Goal: Task Accomplishment & Management: Complete application form

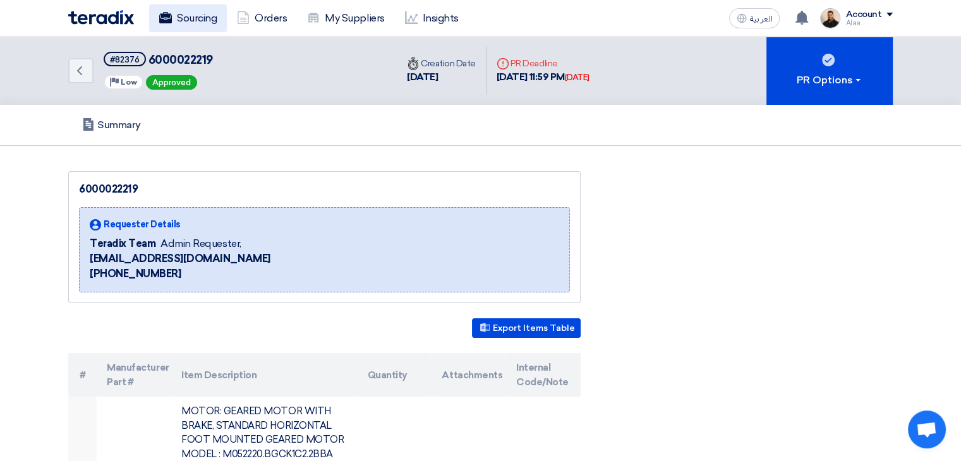
click at [185, 21] on link "Sourcing" at bounding box center [188, 18] width 78 height 28
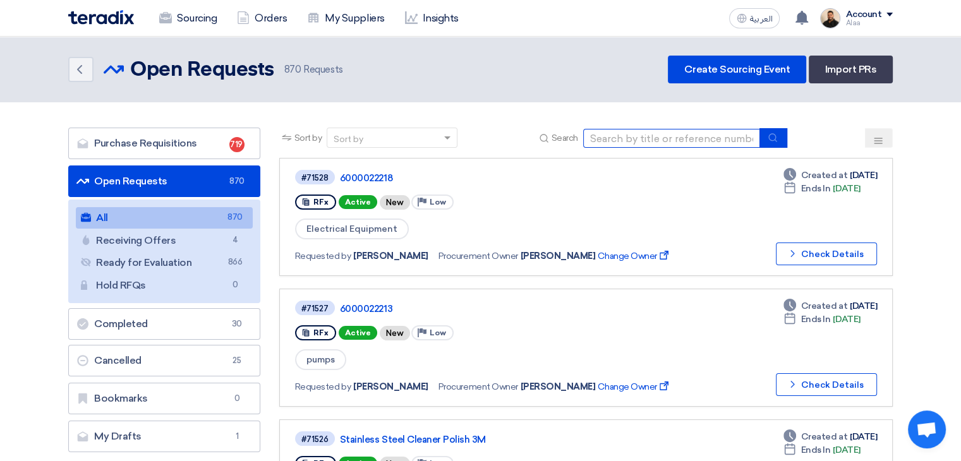
click at [627, 142] on input at bounding box center [671, 138] width 177 height 19
paste input "6000022231"
type input "6000022231"
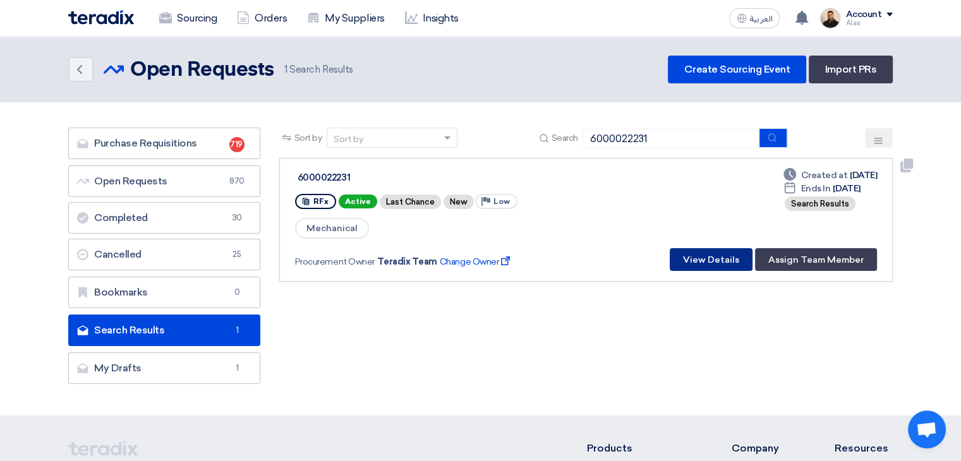
click at [736, 261] on button "View Details" at bounding box center [711, 259] width 83 height 23
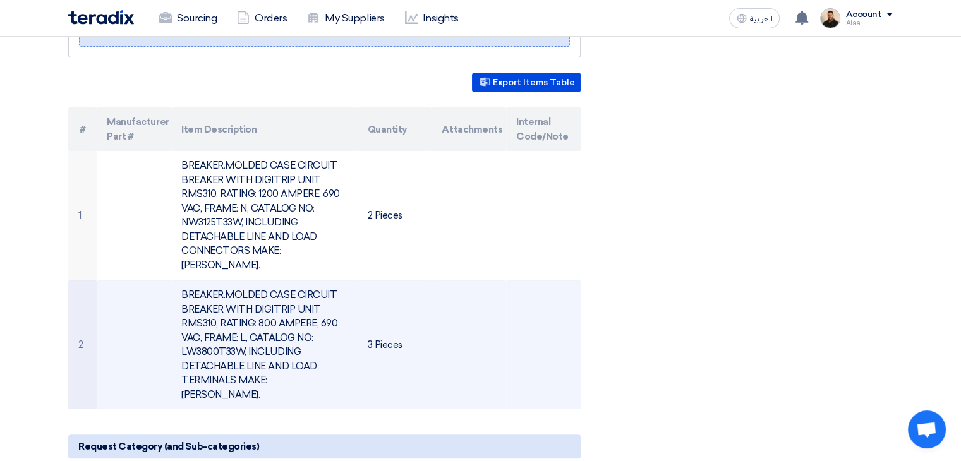
scroll to position [253, 0]
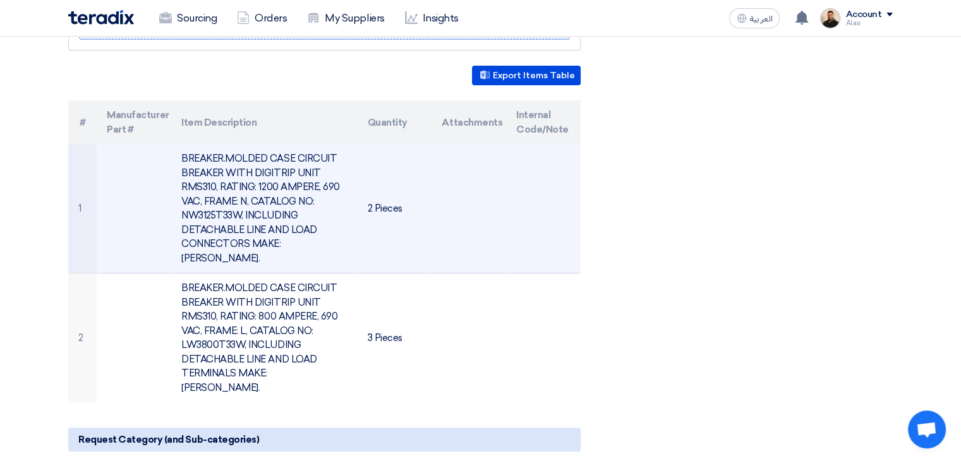
click at [250, 196] on td "BREAKER.MOLDED CASE CIRCUIT BREAKER WITH DIGITRIP UNIT RMS310, RATING: 1200 AMP…" at bounding box center [264, 209] width 186 height 130
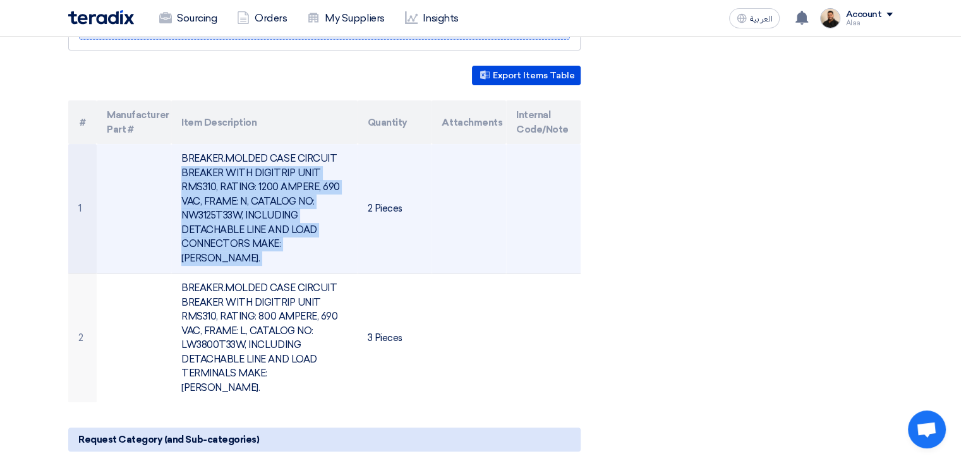
click at [250, 196] on td "BREAKER.MOLDED CASE CIRCUIT BREAKER WITH DIGITRIP UNIT RMS310, RATING: 1200 AMP…" at bounding box center [264, 209] width 186 height 130
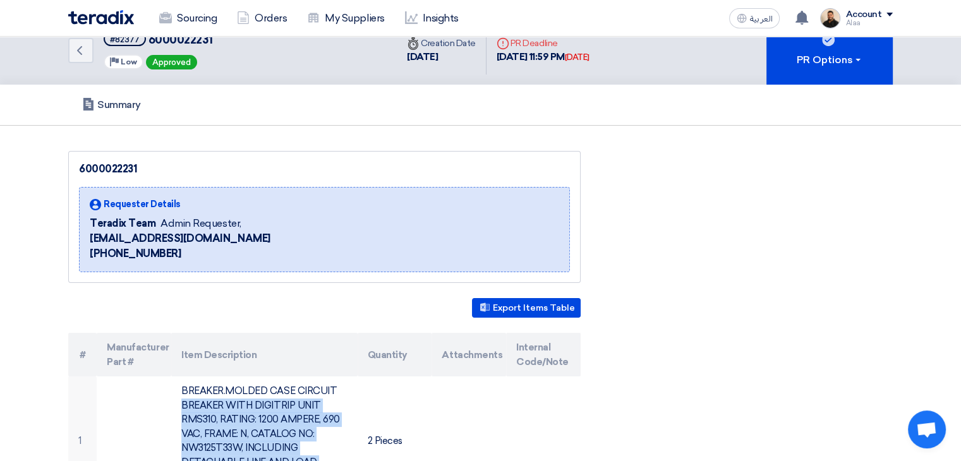
scroll to position [0, 0]
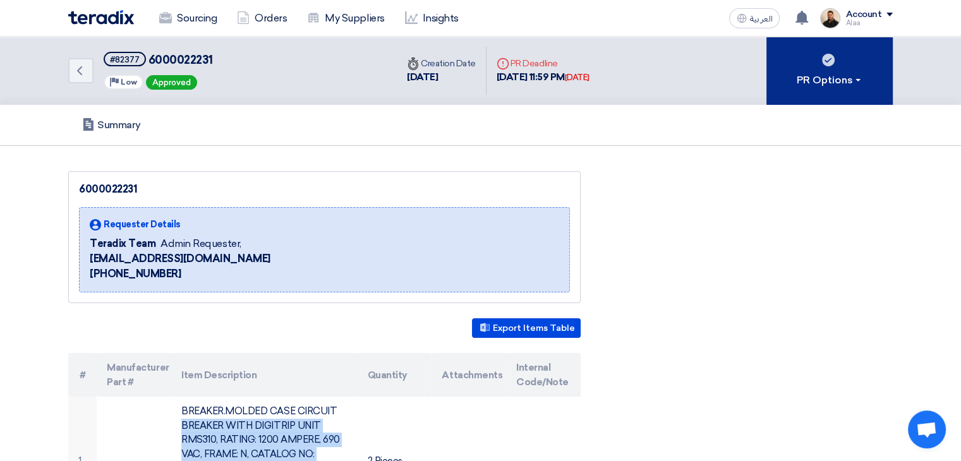
click at [834, 85] on div "PR Options" at bounding box center [830, 80] width 66 height 15
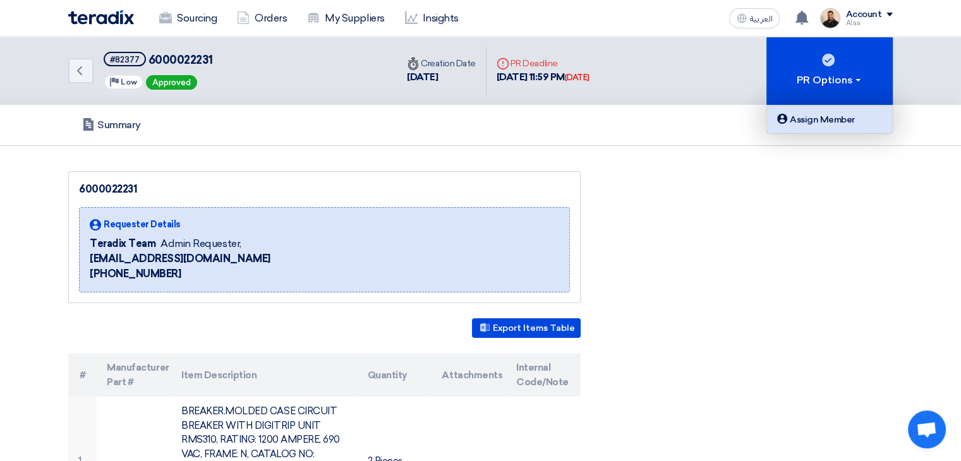
click at [829, 118] on div "Assign Member" at bounding box center [830, 119] width 110 height 15
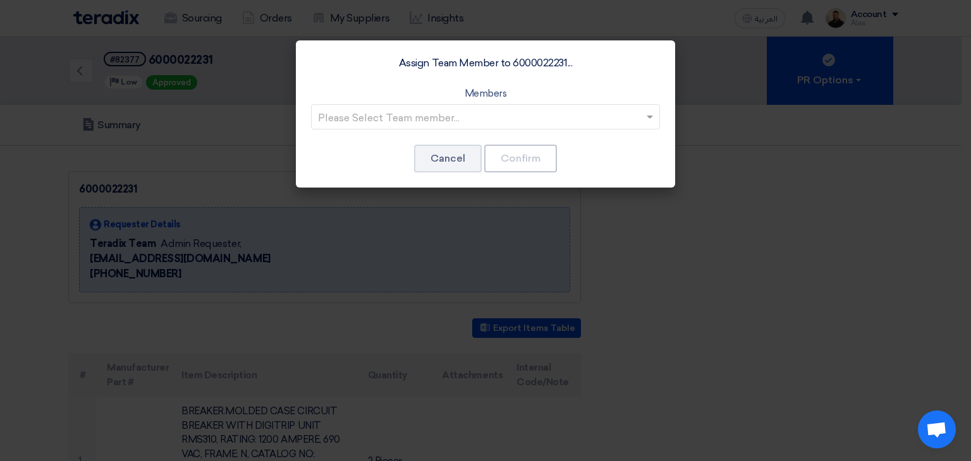
click at [518, 114] on input "text" at bounding box center [479, 117] width 322 height 21
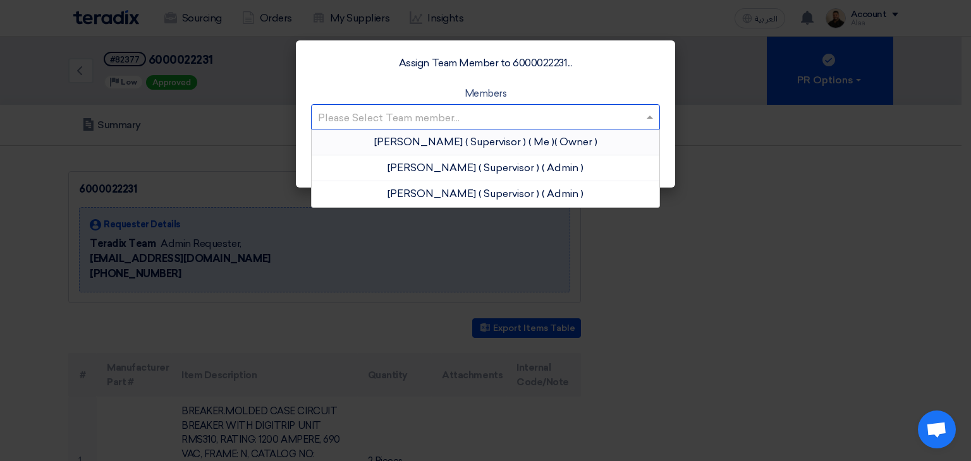
click at [486, 144] on span "( Supervisor )" at bounding box center [495, 142] width 61 height 12
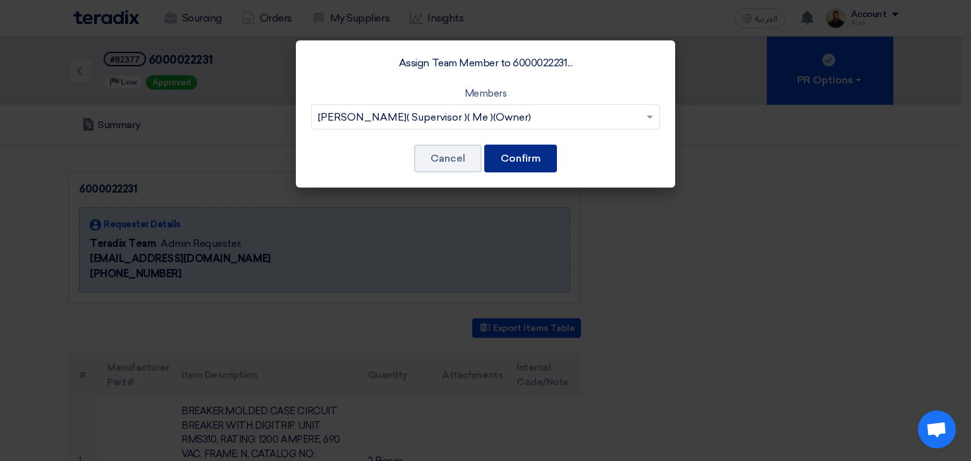
click at [518, 155] on button "Confirm" at bounding box center [520, 159] width 73 height 28
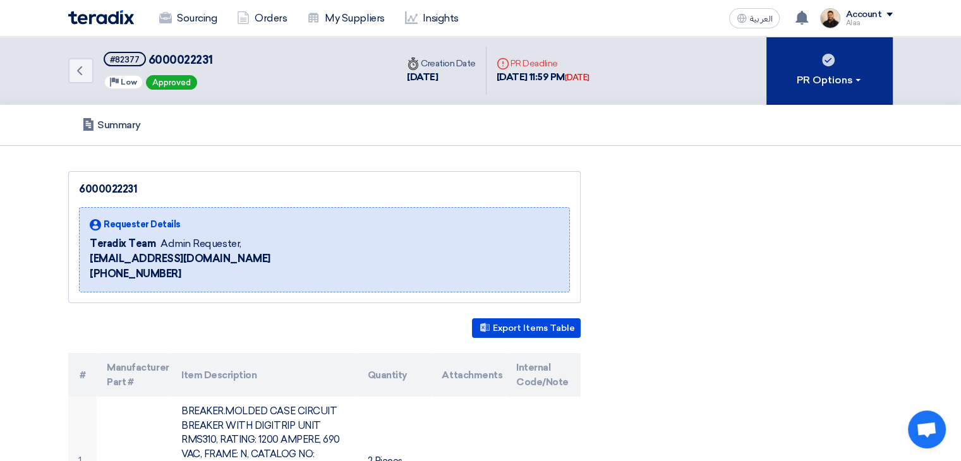
click at [833, 66] on icon at bounding box center [828, 60] width 13 height 13
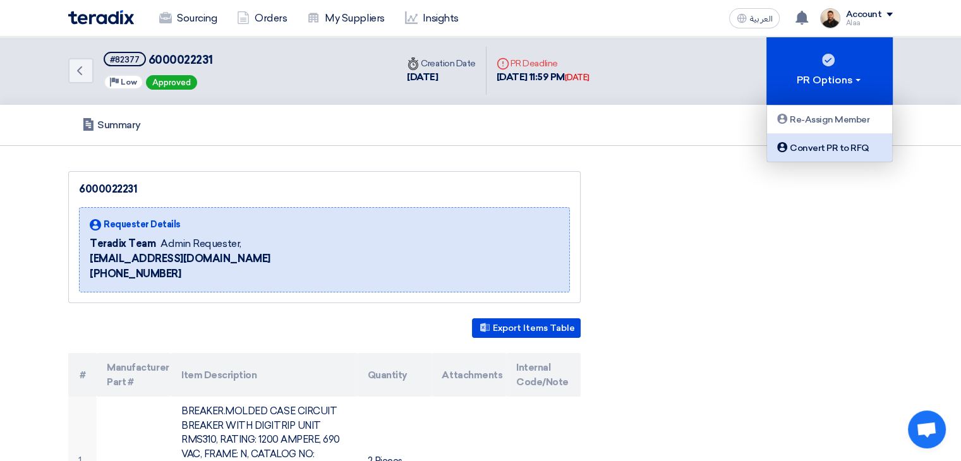
click at [862, 152] on div "Convert PR to RFQ" at bounding box center [830, 147] width 110 height 15
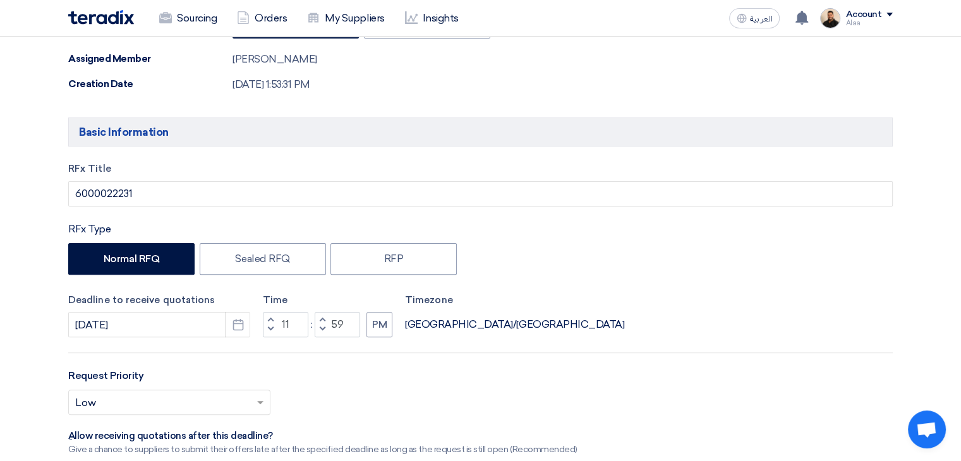
scroll to position [442, 0]
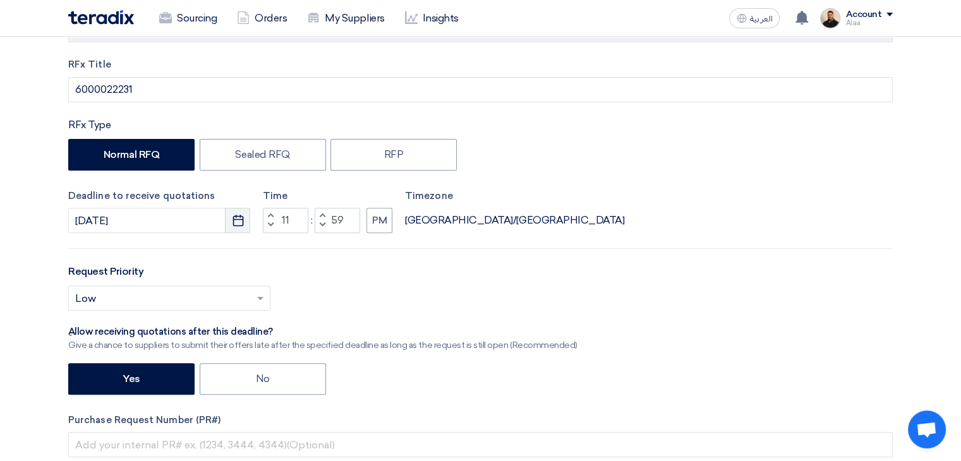
click at [242, 222] on use "button" at bounding box center [238, 220] width 11 height 11
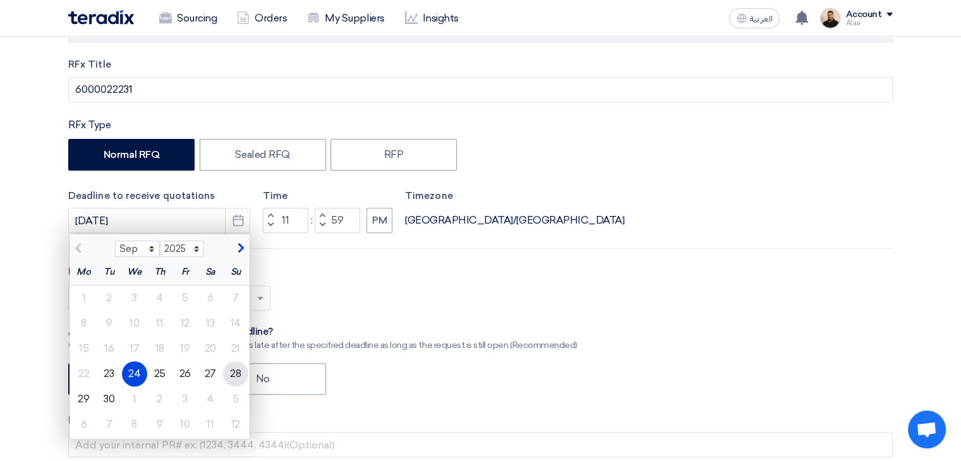
click at [235, 373] on div "28" at bounding box center [235, 373] width 25 height 25
type input "[DATE]"
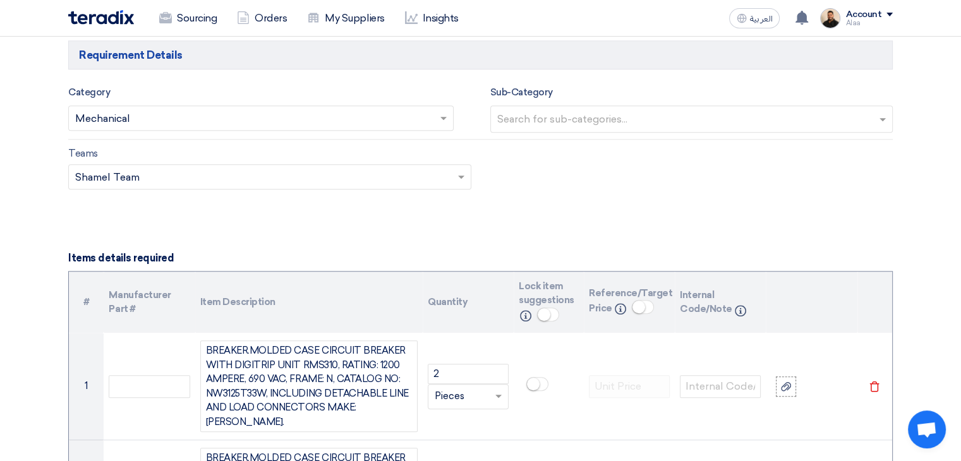
scroll to position [1011, 0]
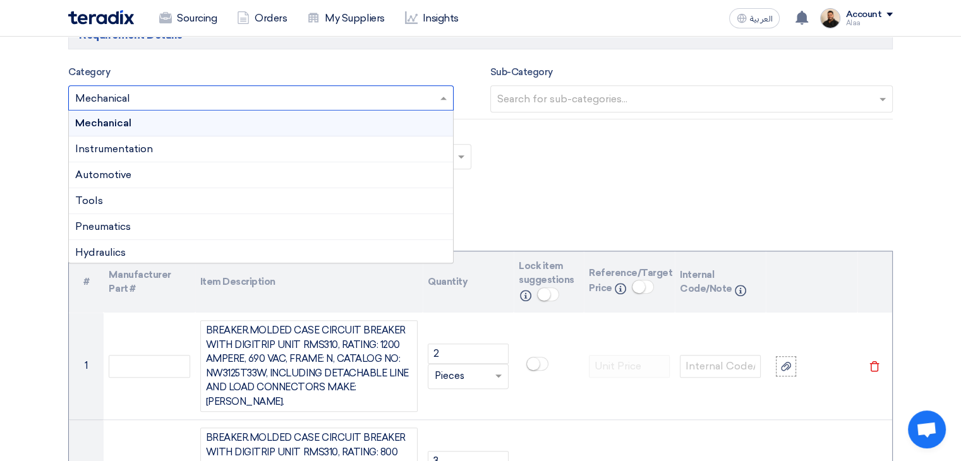
click at [412, 96] on input "text" at bounding box center [254, 99] width 359 height 21
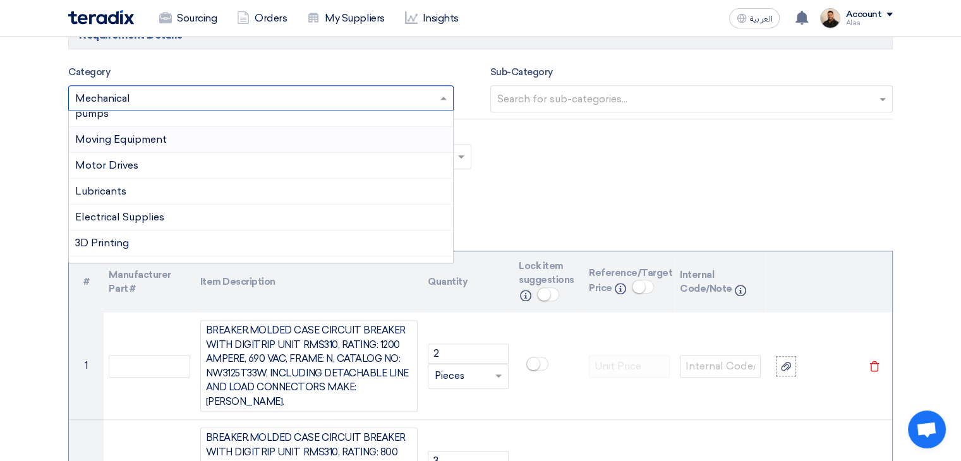
scroll to position [190, 0]
click at [181, 235] on div "Electrical Equipment" at bounding box center [261, 245] width 384 height 26
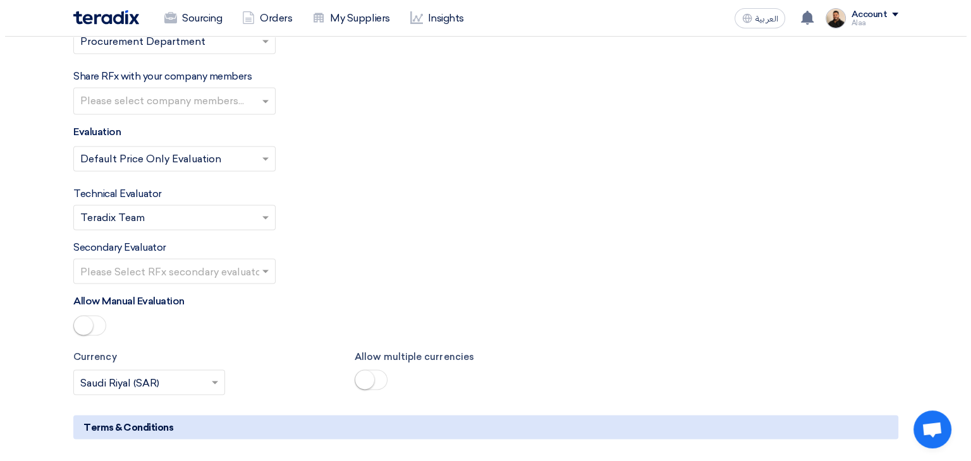
scroll to position [2148, 0]
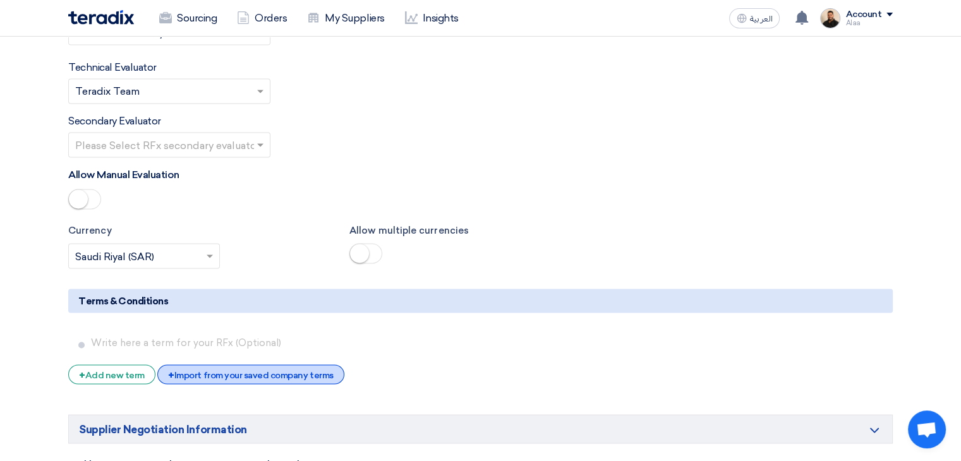
click at [291, 365] on div "+ Import from your saved company terms" at bounding box center [250, 375] width 186 height 20
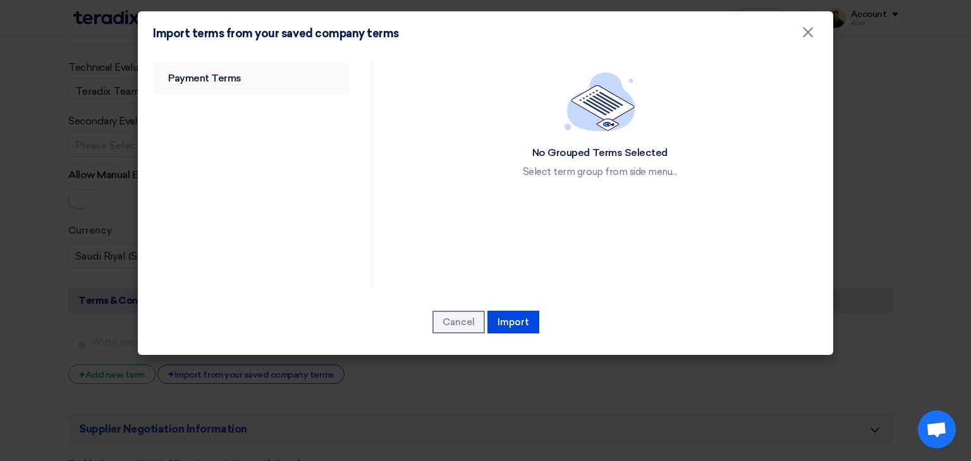
click at [238, 87] on link "Payment Terms" at bounding box center [251, 78] width 197 height 33
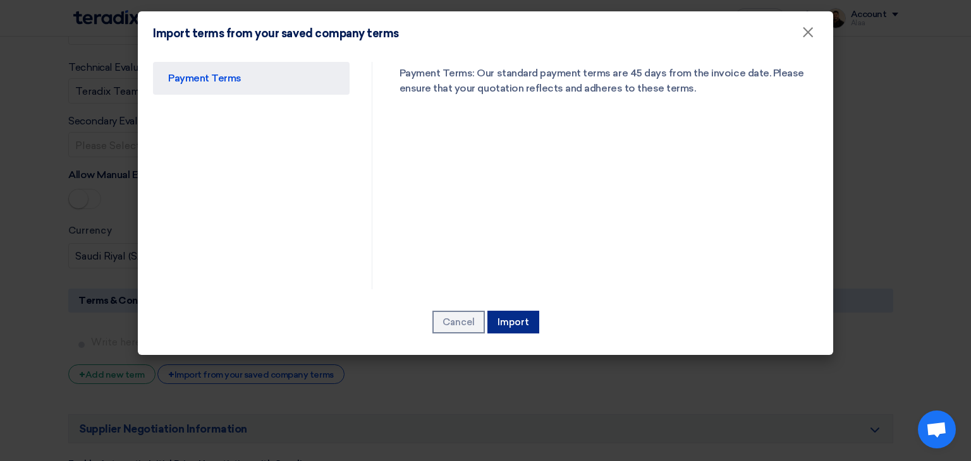
click at [517, 325] on button "Import" at bounding box center [513, 322] width 52 height 23
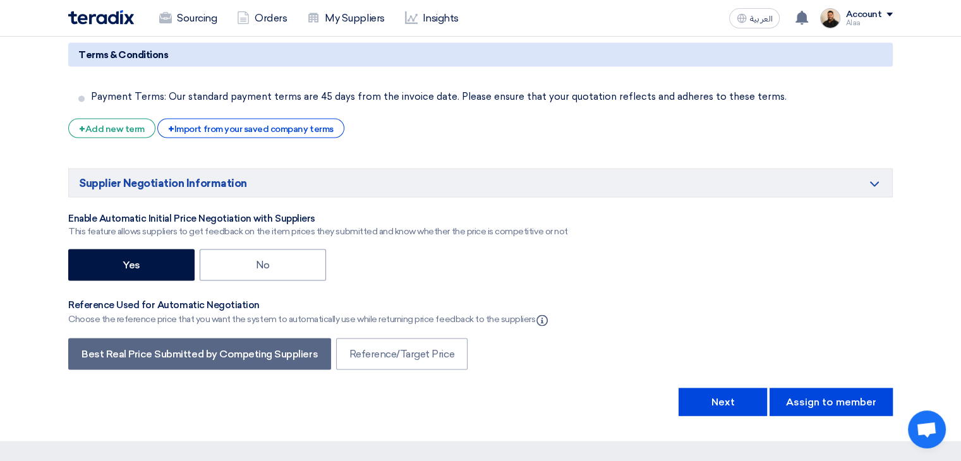
scroll to position [2464, 0]
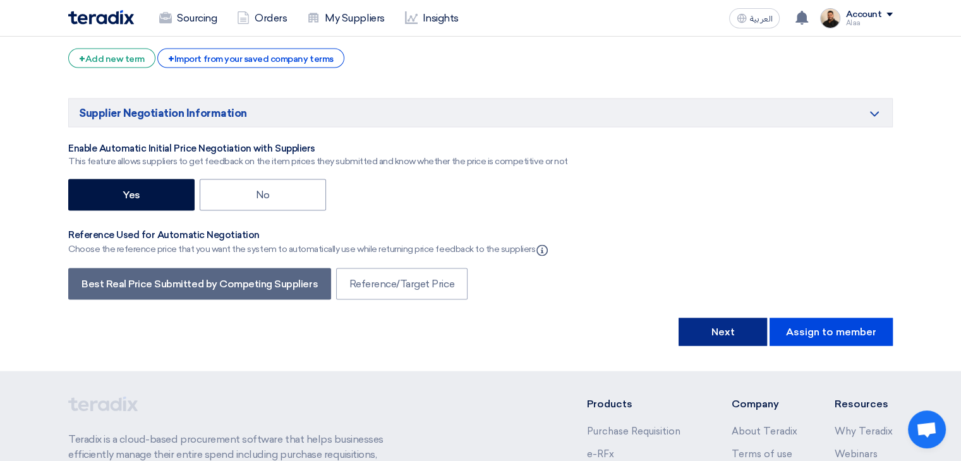
click at [755, 318] on button "Next" at bounding box center [723, 332] width 88 height 28
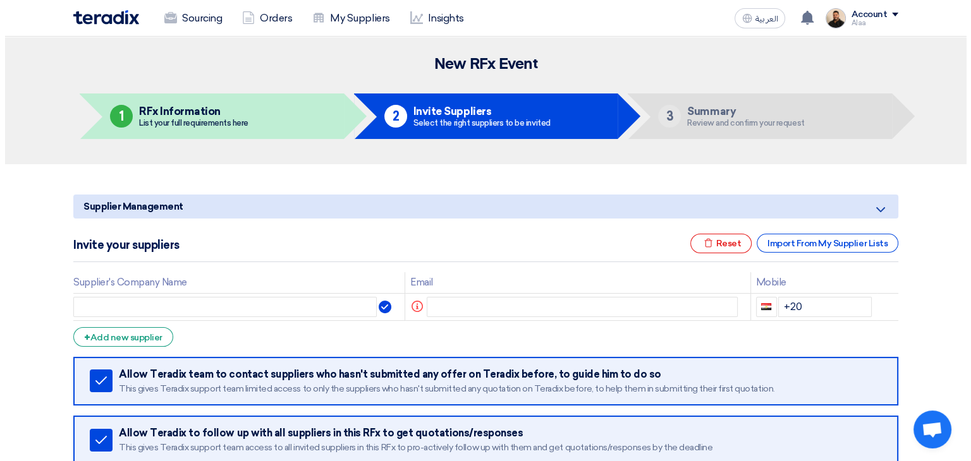
scroll to position [63, 0]
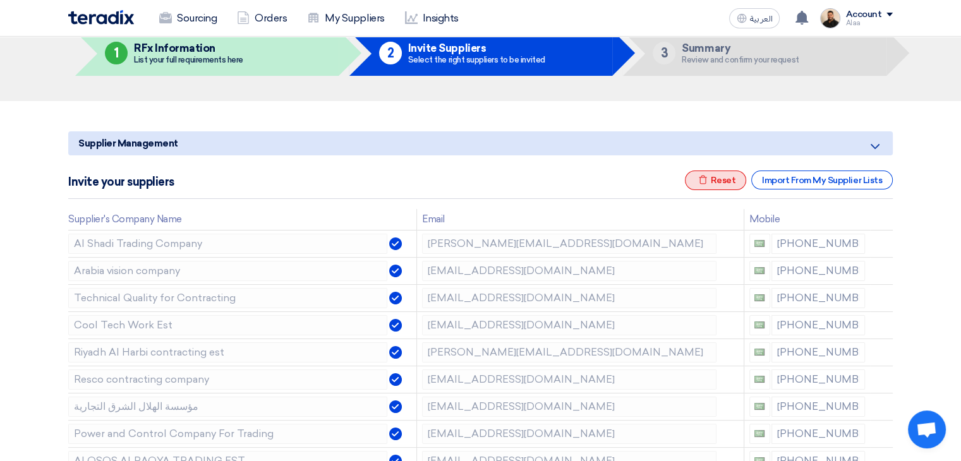
click at [728, 183] on div "Excel file Reset" at bounding box center [716, 181] width 62 height 20
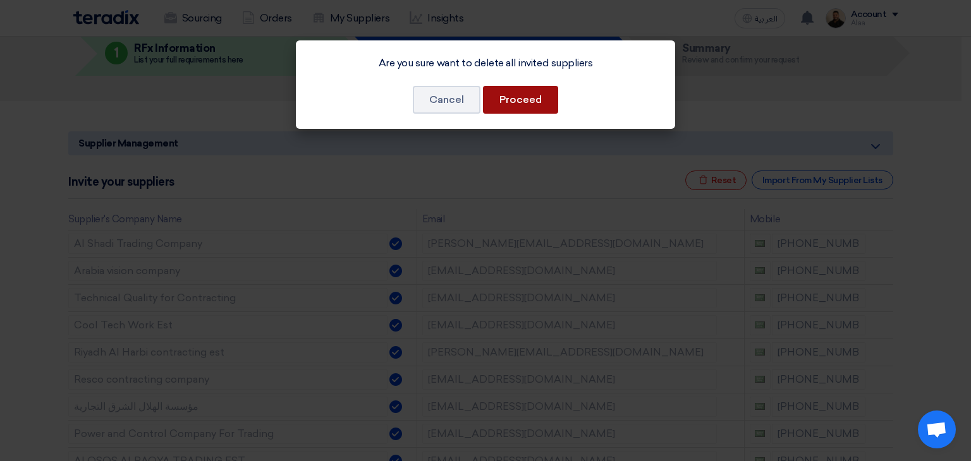
click at [534, 107] on button "Proceed" at bounding box center [520, 100] width 75 height 28
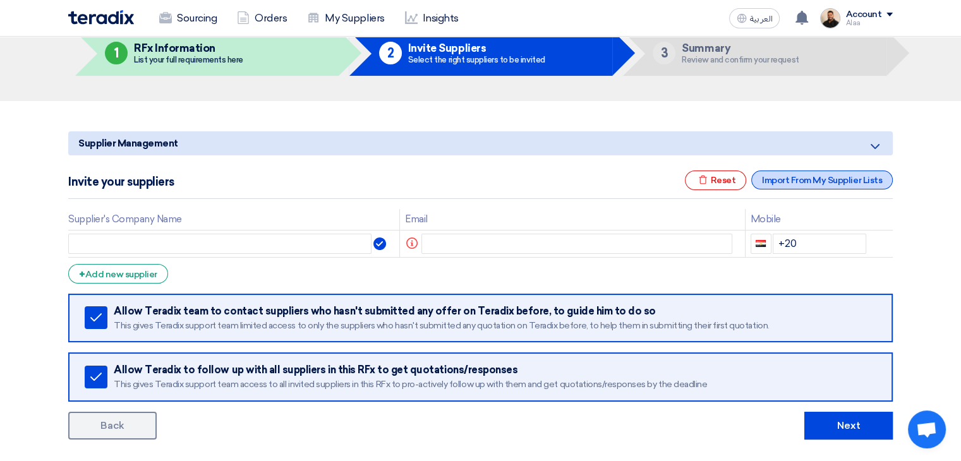
click at [782, 182] on div "Import From My Supplier Lists" at bounding box center [822, 180] width 142 height 19
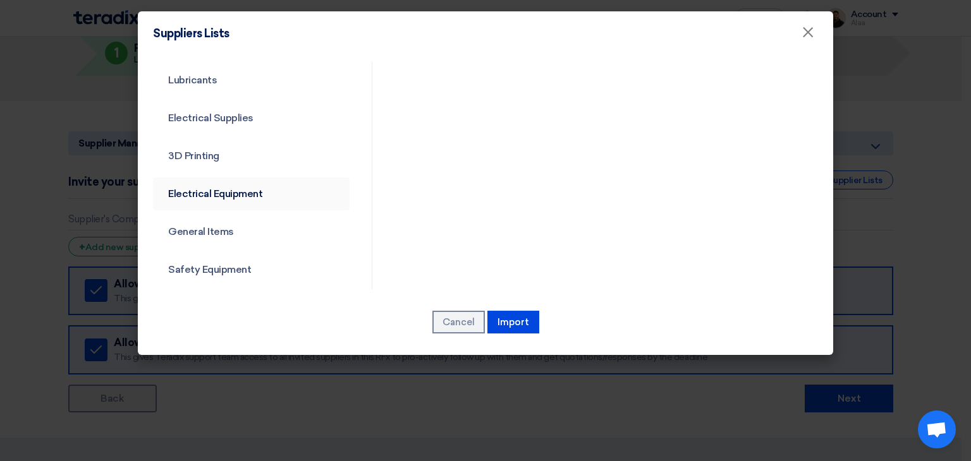
scroll to position [456, 0]
click at [212, 267] on link "Common category" at bounding box center [251, 267] width 197 height 33
click at [235, 264] on link "Common category" at bounding box center [251, 267] width 197 height 33
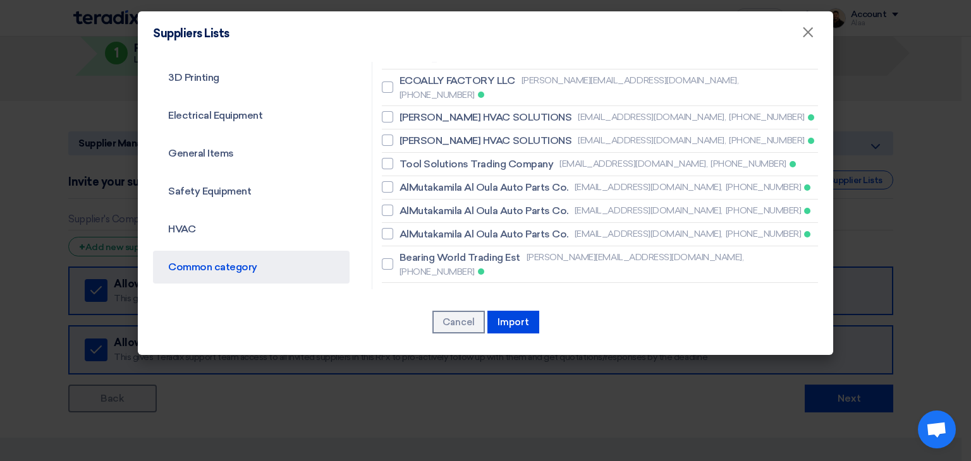
click at [238, 272] on link "Common category" at bounding box center [251, 267] width 197 height 33
click at [437, 324] on span "SHINING HORIZON TRADING EST" at bounding box center [478, 331] width 158 height 15
click at [408, 327] on input "SHINING HORIZON TRADING EST [EMAIL_ADDRESS][DOMAIN_NAME], [PHONE_NUMBER]" at bounding box center [403, 331] width 8 height 8
checkbox input "true"
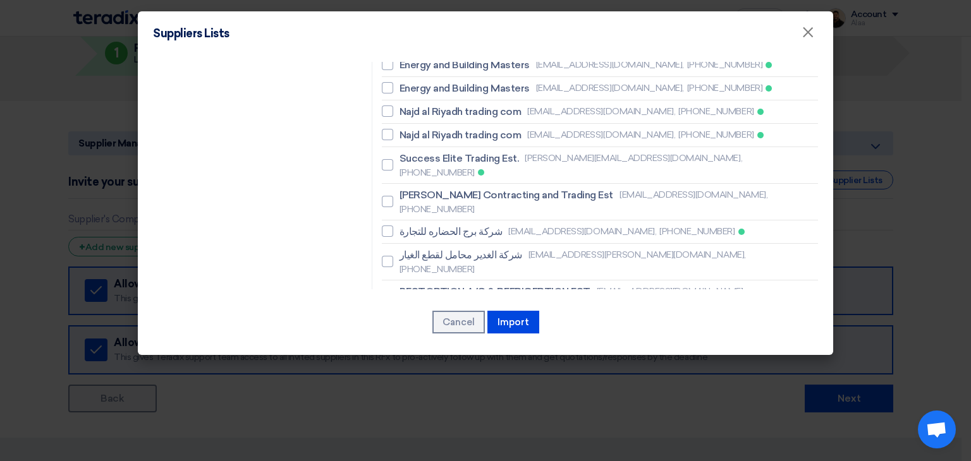
scroll to position [898, 0]
click at [464, 285] on span "BESTOPTION A/C & REFRIGERTION EST" at bounding box center [494, 292] width 191 height 15
click at [408, 295] on input "BESTOPTION A/C & REFRIGERTION EST [EMAIL_ADDRESS][DOMAIN_NAME], [PHONE_NUMBER]" at bounding box center [403, 299] width 8 height 8
checkbox input "true"
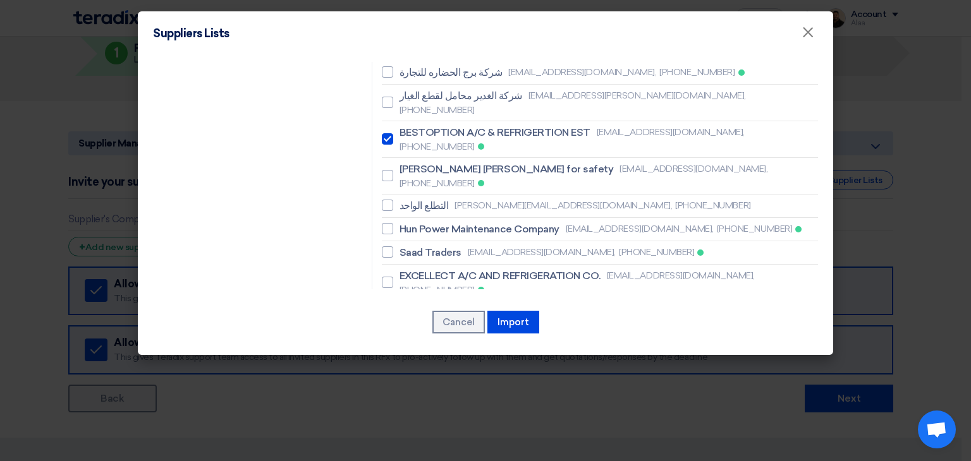
scroll to position [1077, 0]
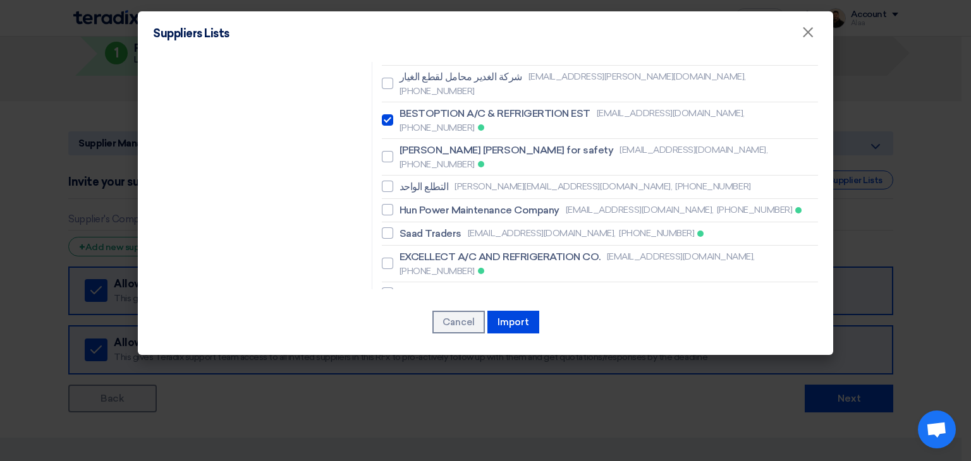
click at [442, 356] on span "Resco contracting company" at bounding box center [465, 363] width 133 height 15
click at [408, 360] on input "Resco contracting company [EMAIL_ADDRESS][DOMAIN_NAME], [PHONE_NUMBER]" at bounding box center [403, 364] width 8 height 8
checkbox input "true"
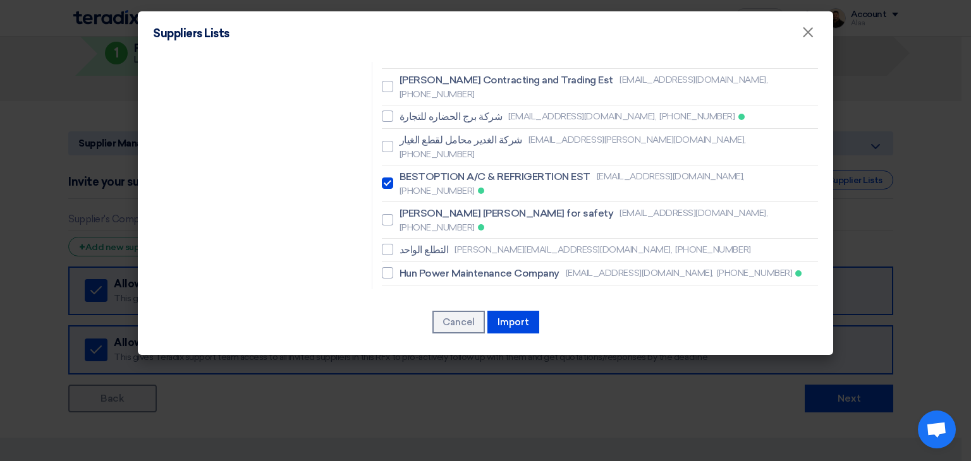
scroll to position [950, 0]
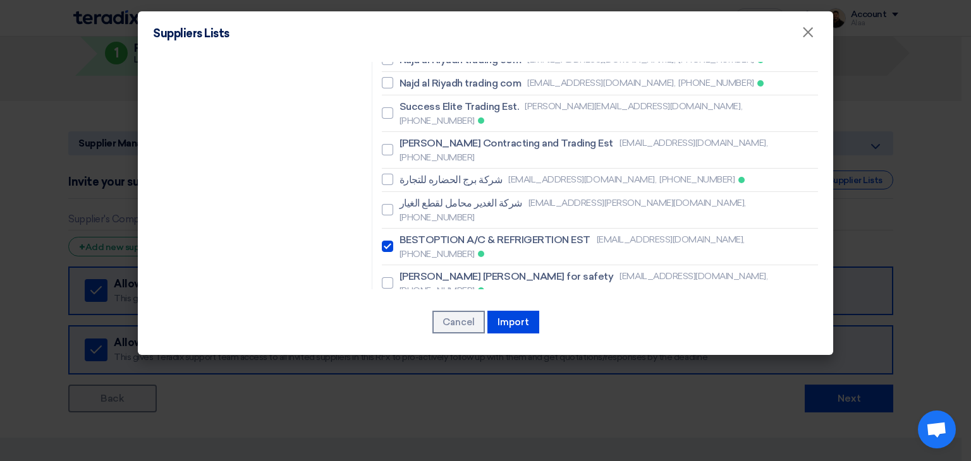
click at [431, 353] on span "Saad Traders" at bounding box center [430, 360] width 62 height 15
click at [408, 356] on input "Saad Traders [EMAIL_ADDRESS][DOMAIN_NAME], [PHONE_NUMBER]" at bounding box center [403, 360] width 8 height 8
checkbox input "true"
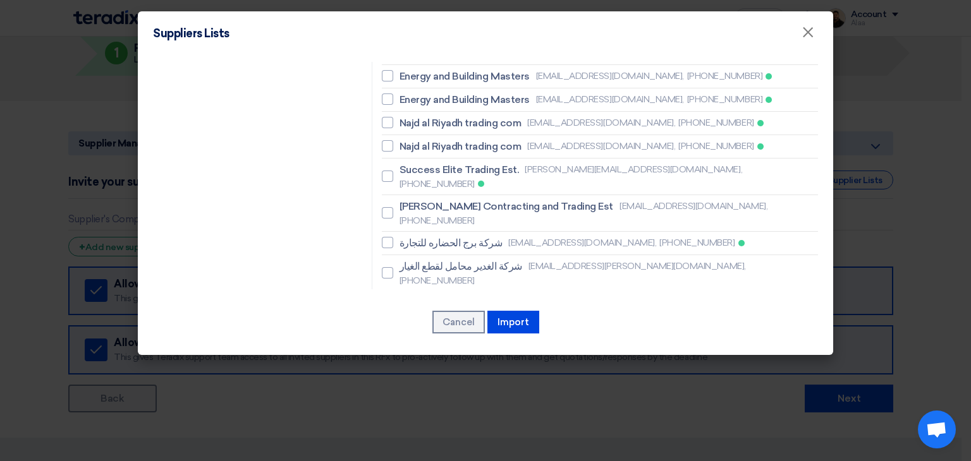
scroll to position [824, 0]
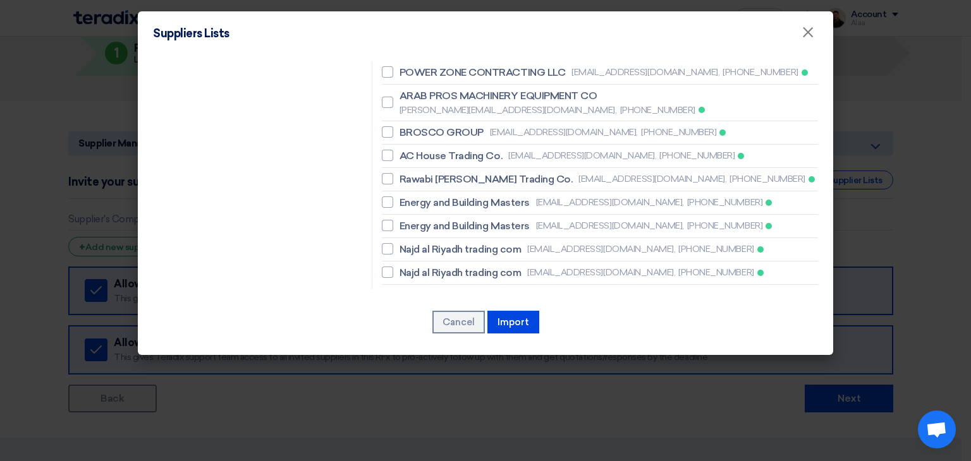
click at [442, 289] on span "Success Elite Trading Est." at bounding box center [458, 296] width 119 height 15
click at [408, 299] on input "Success Elite Trading Est. [PERSON_NAME][EMAIL_ADDRESS][DOMAIN_NAME], [PHONE_NU…" at bounding box center [403, 303] width 8 height 8
checkbox input "true"
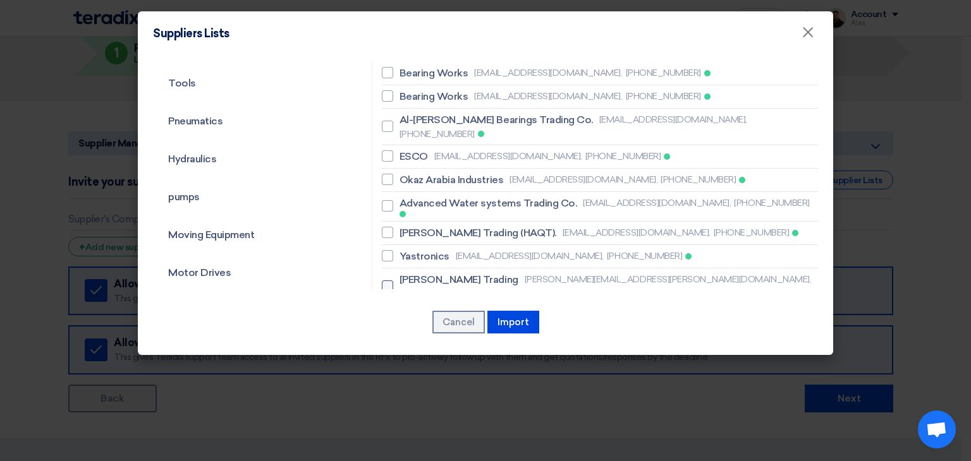
scroll to position [129, 0]
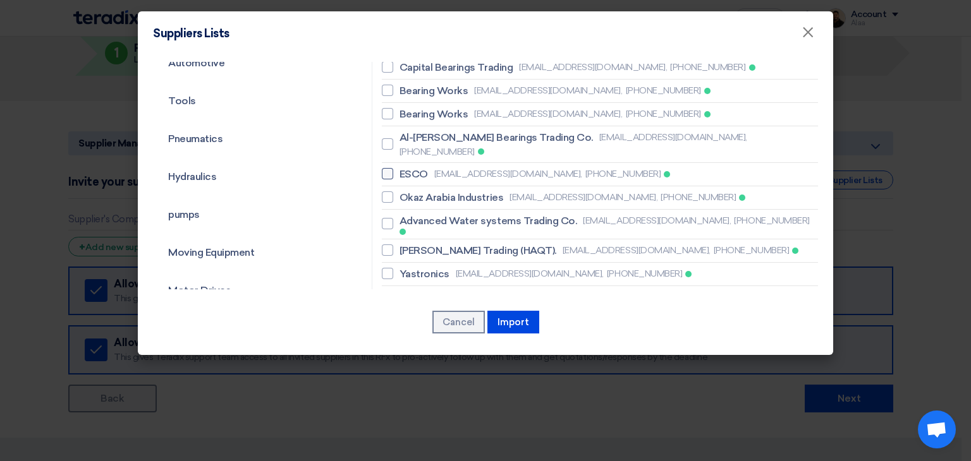
click at [421, 167] on span "ESCO" at bounding box center [413, 174] width 28 height 15
click at [408, 170] on input "ESCO [EMAIL_ADDRESS][DOMAIN_NAME], [PHONE_NUMBER]" at bounding box center [403, 174] width 8 height 8
checkbox input "true"
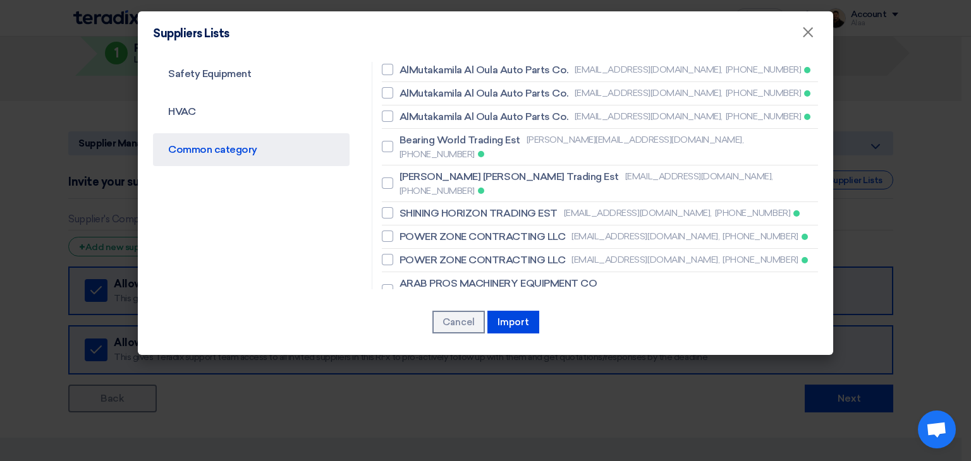
scroll to position [571, 0]
click at [463, 208] on span "SHINING HORIZON TRADING EST" at bounding box center [478, 215] width 158 height 15
click at [408, 211] on input "SHINING HORIZON TRADING EST [EMAIL_ADDRESS][DOMAIN_NAME], [PHONE_NUMBER]" at bounding box center [403, 215] width 8 height 8
checkbox input "true"
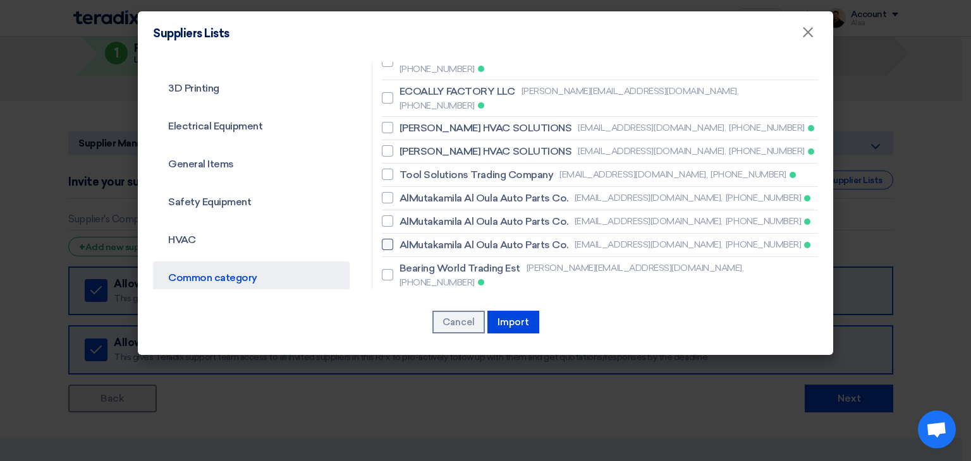
scroll to position [382, 0]
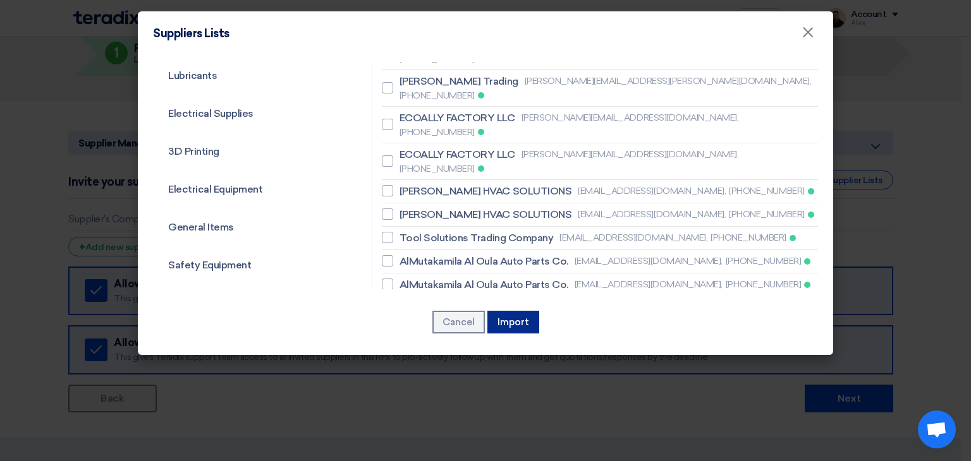
click at [510, 317] on button "Import" at bounding box center [513, 322] width 52 height 23
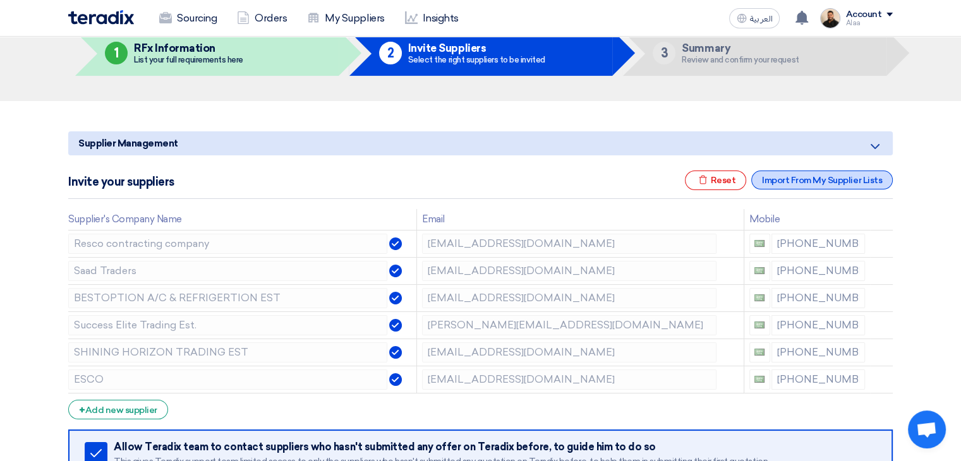
click at [773, 180] on div "Import From My Supplier Lists" at bounding box center [822, 180] width 142 height 19
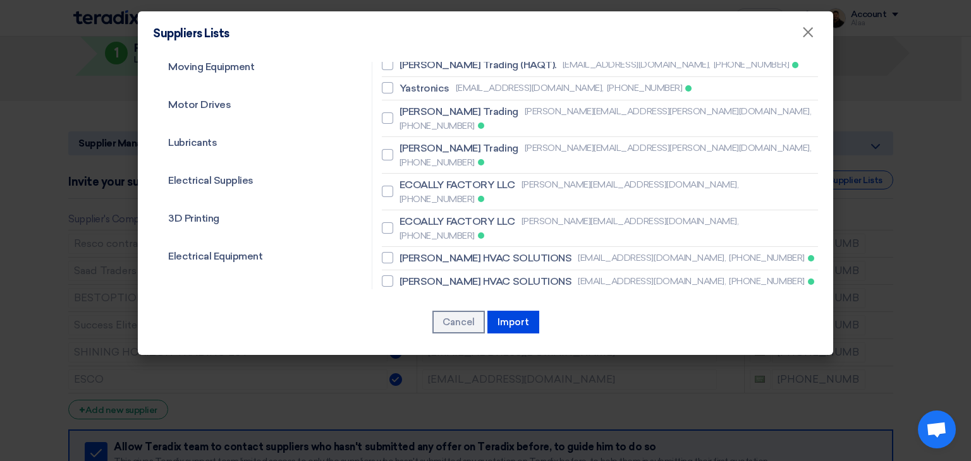
scroll to position [318, 0]
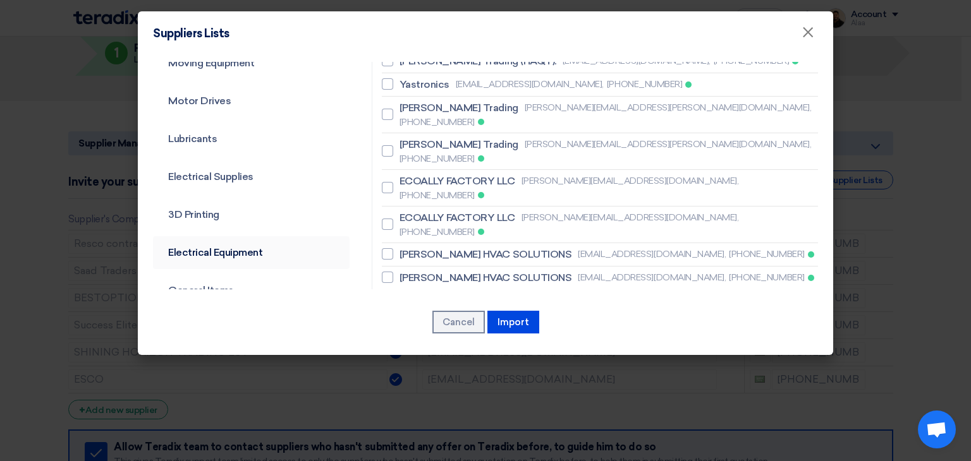
click at [234, 255] on link "Electrical Equipment" at bounding box center [251, 252] width 197 height 33
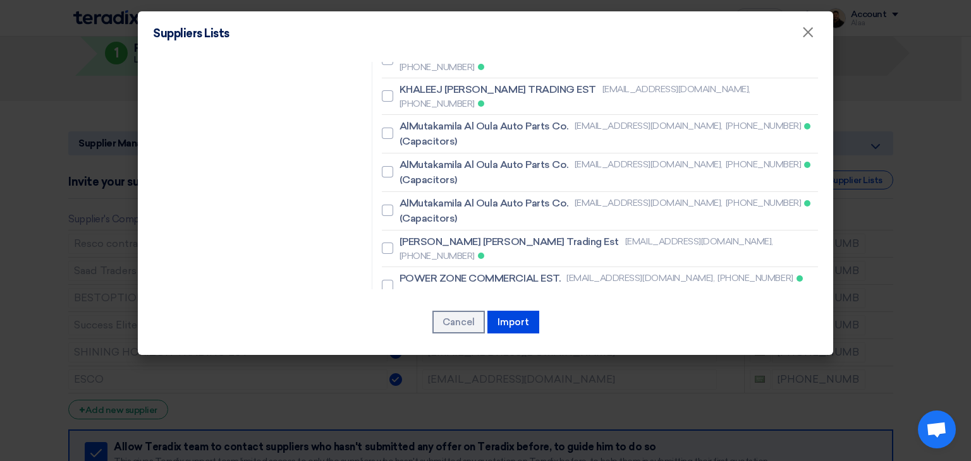
scroll to position [1453, 0]
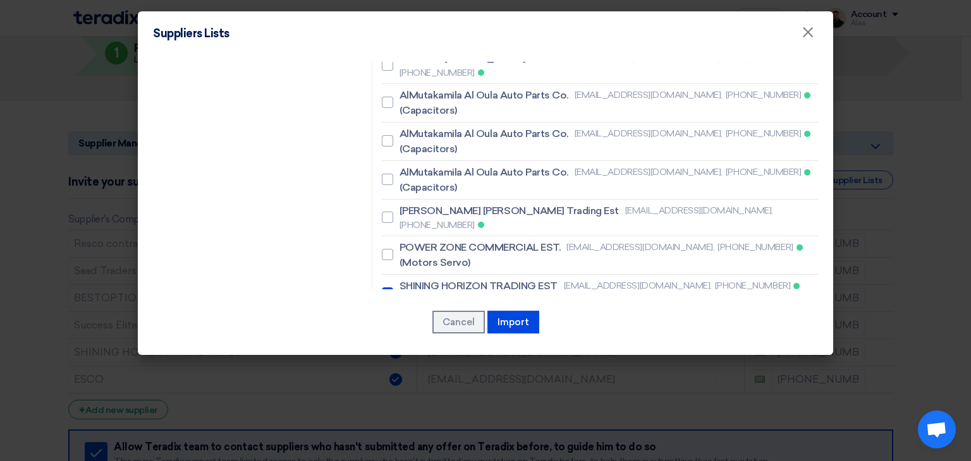
checkbox input "true"
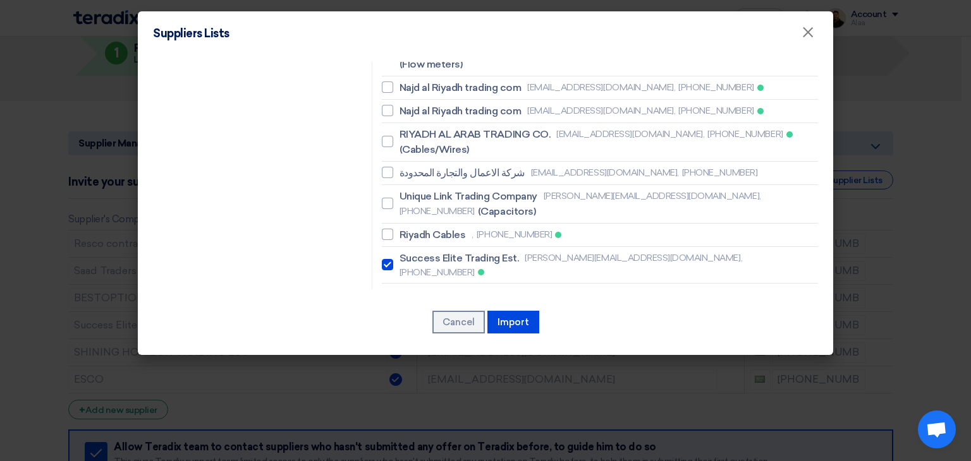
scroll to position [2717, 0]
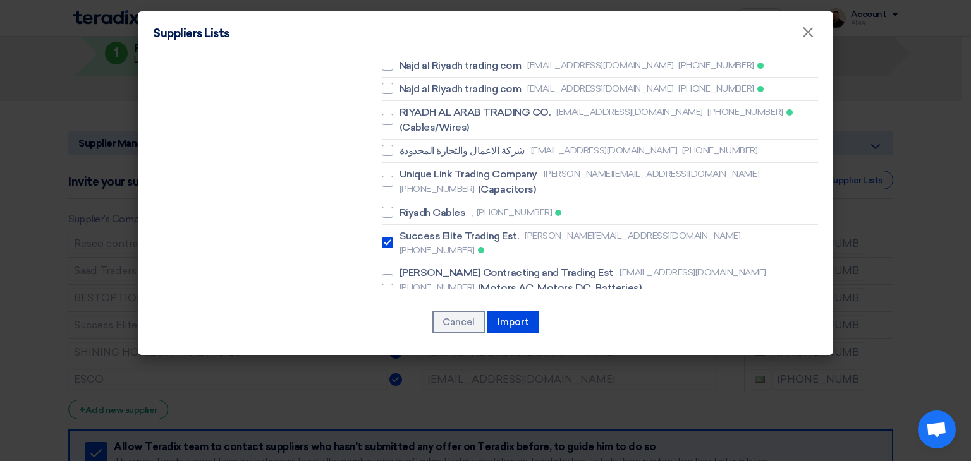
checkbox input "true"
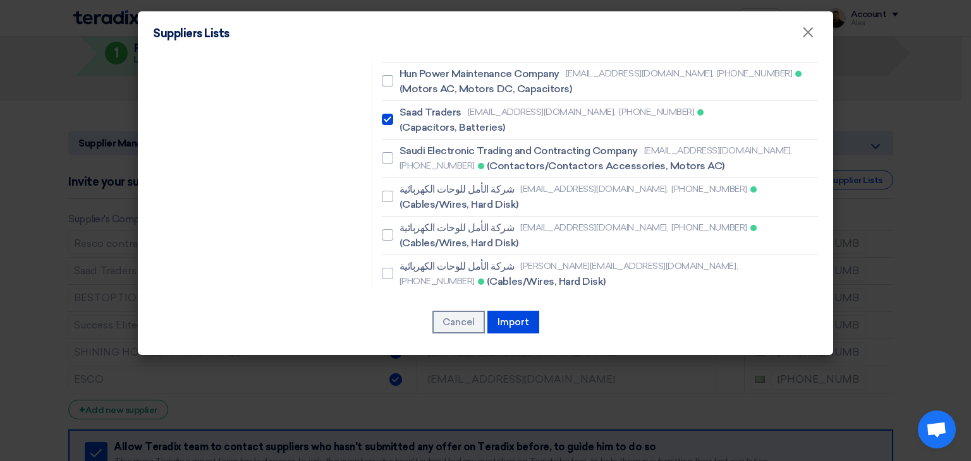
scroll to position [3127, 0]
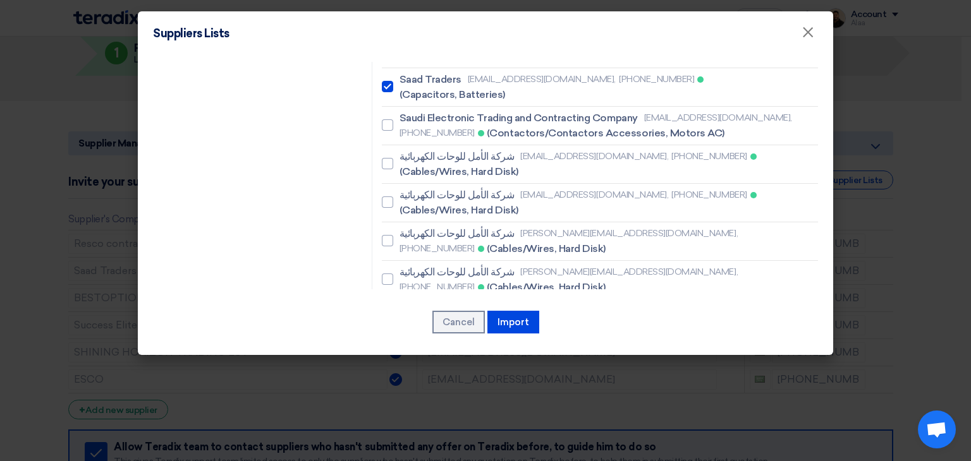
checkbox input "true"
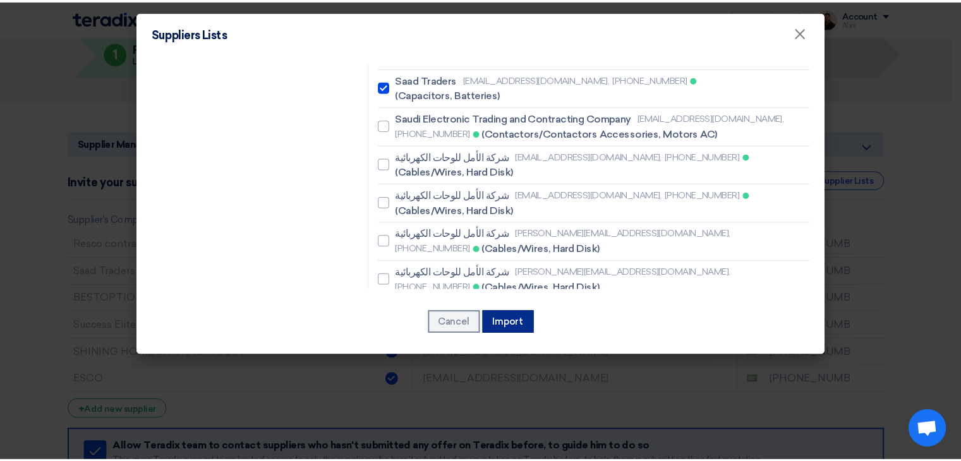
scroll to position [3112, 0]
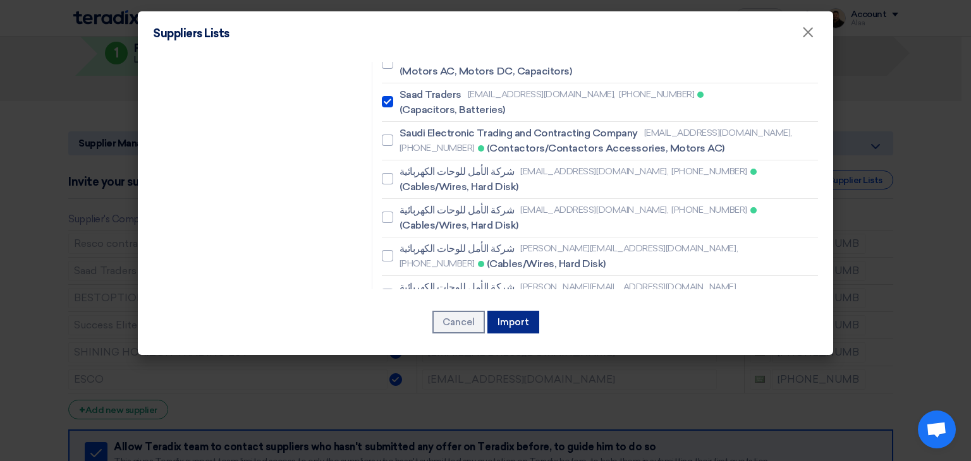
click at [518, 322] on button "Import" at bounding box center [513, 322] width 52 height 23
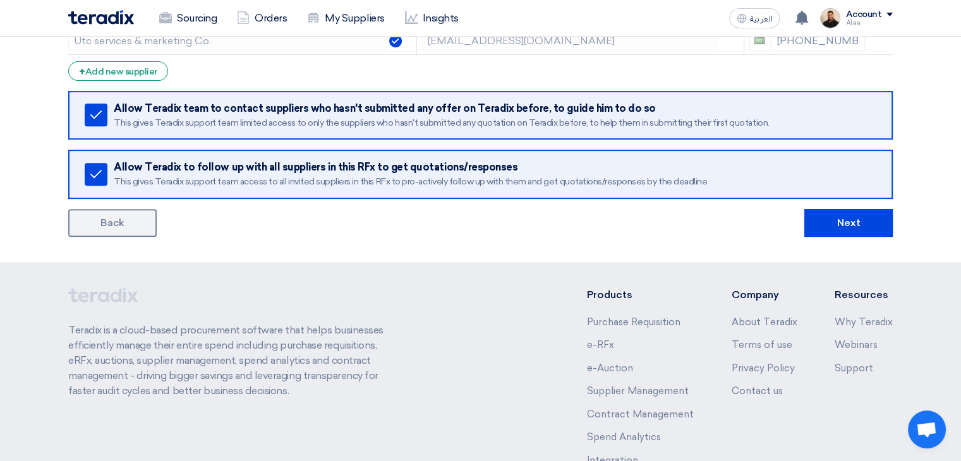
scroll to position [506, 0]
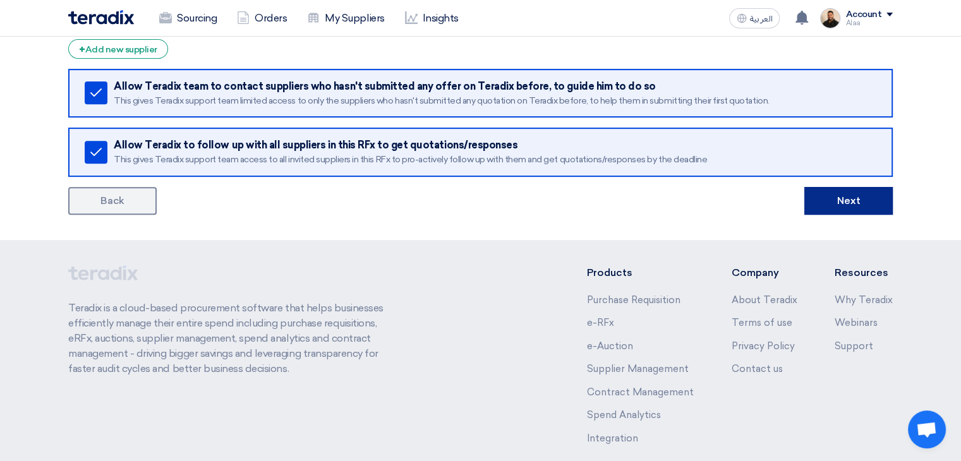
click at [836, 206] on button "Next" at bounding box center [848, 201] width 88 height 28
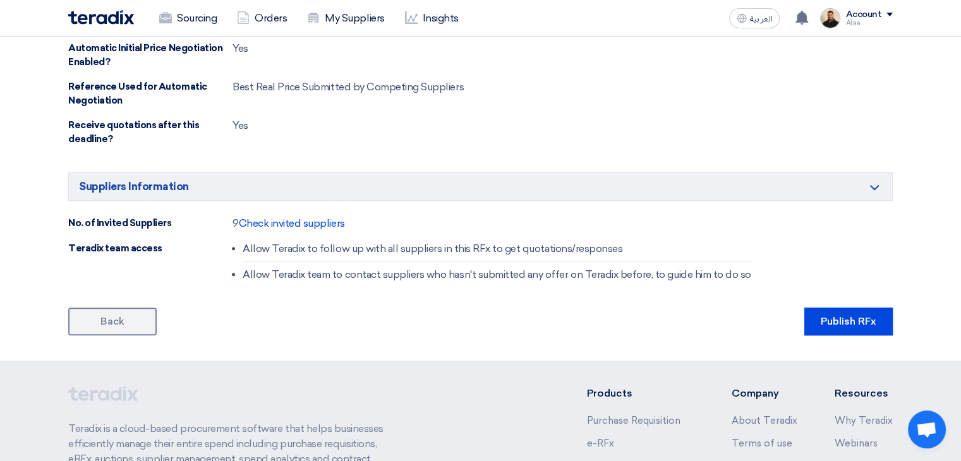
scroll to position [821, 0]
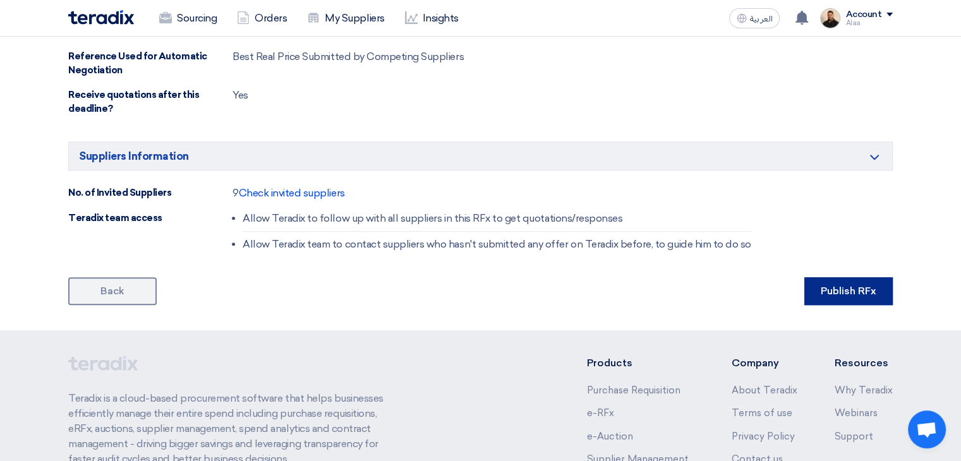
click at [820, 289] on button "Publish RFx" at bounding box center [848, 291] width 88 height 28
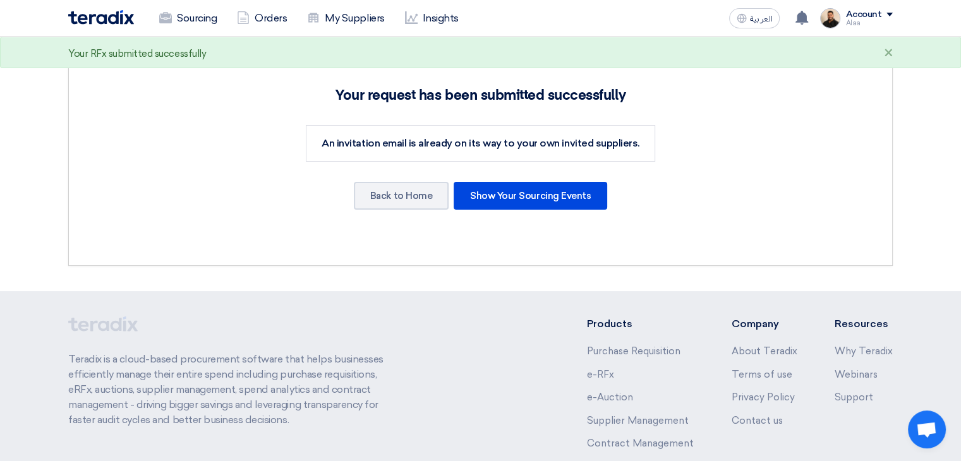
scroll to position [190, 0]
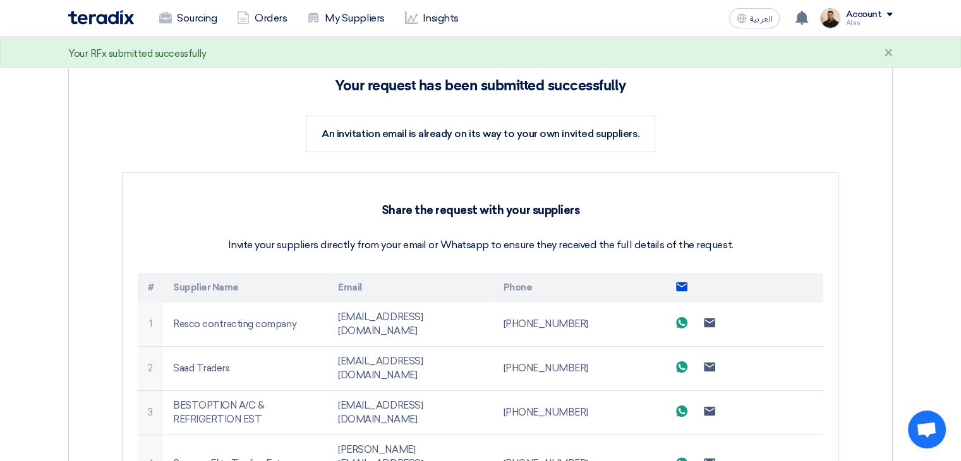
click at [683, 291] on icon "Send email to all suppliers" at bounding box center [681, 286] width 11 height 11
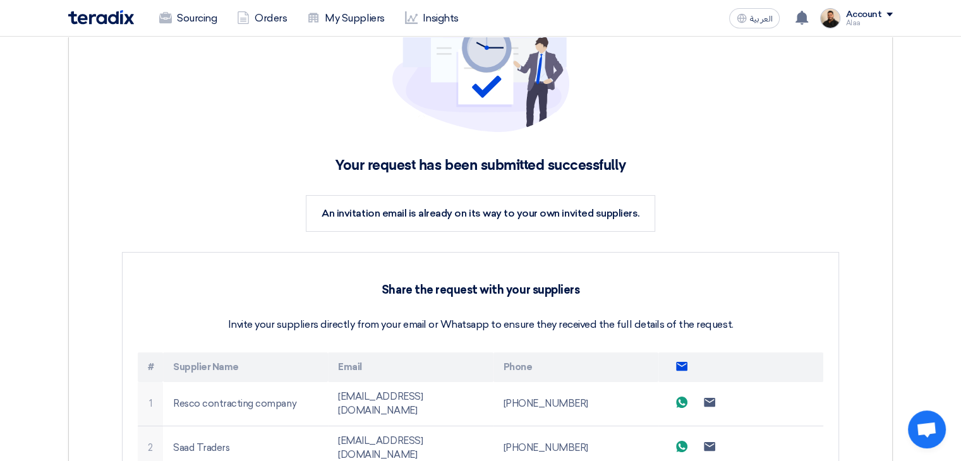
scroll to position [0, 0]
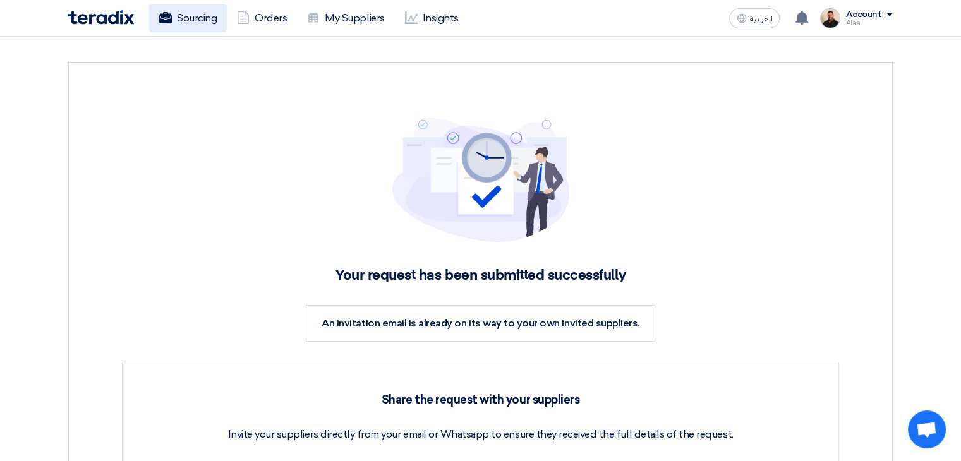
click at [213, 23] on link "Sourcing" at bounding box center [188, 18] width 78 height 28
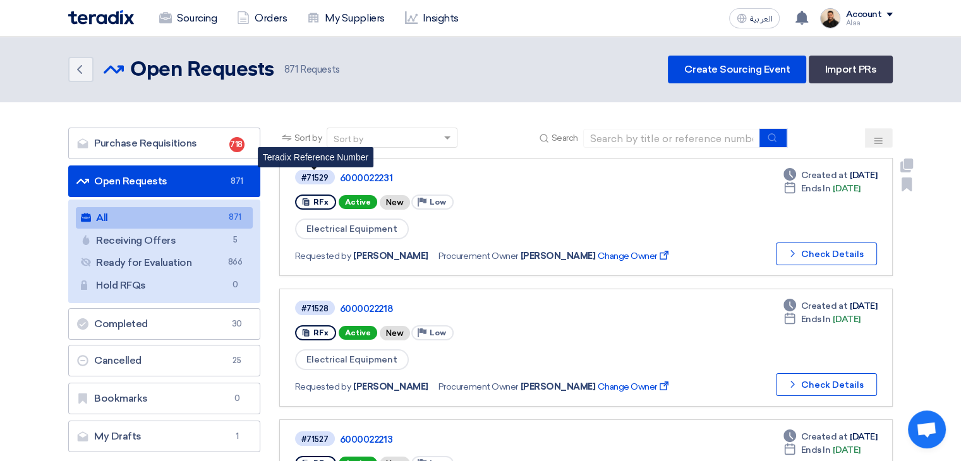
click at [316, 174] on div "#71529" at bounding box center [314, 178] width 27 height 8
copy div "71529"
click at [353, 227] on span "Electrical Equipment" at bounding box center [352, 229] width 114 height 21
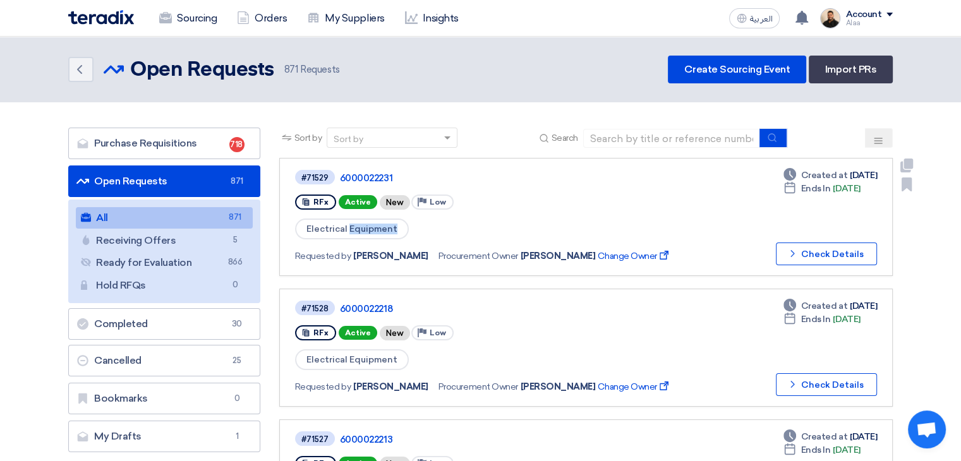
click at [353, 227] on span "Electrical Equipment" at bounding box center [352, 229] width 114 height 21
copy div "Electrical Equipment"
click at [629, 132] on input at bounding box center [671, 138] width 177 height 19
paste input "6000022232"
type input "6000022232"
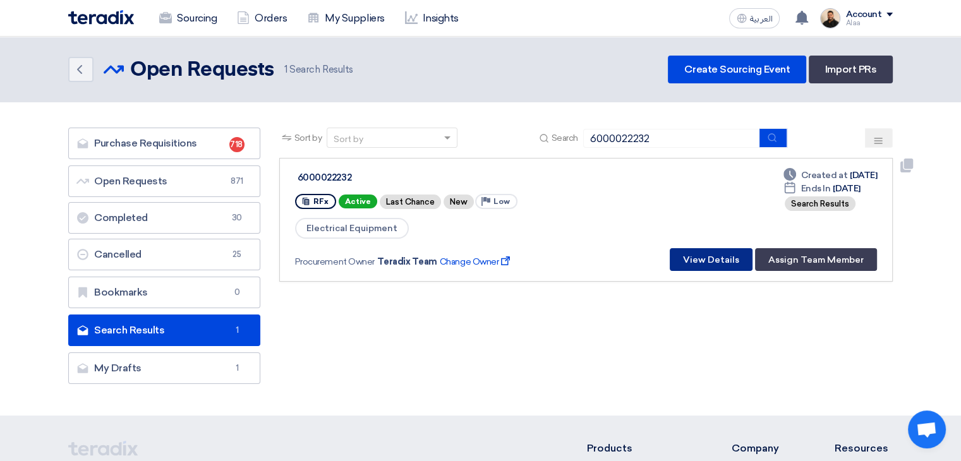
click at [716, 264] on button "View Details" at bounding box center [711, 259] width 83 height 23
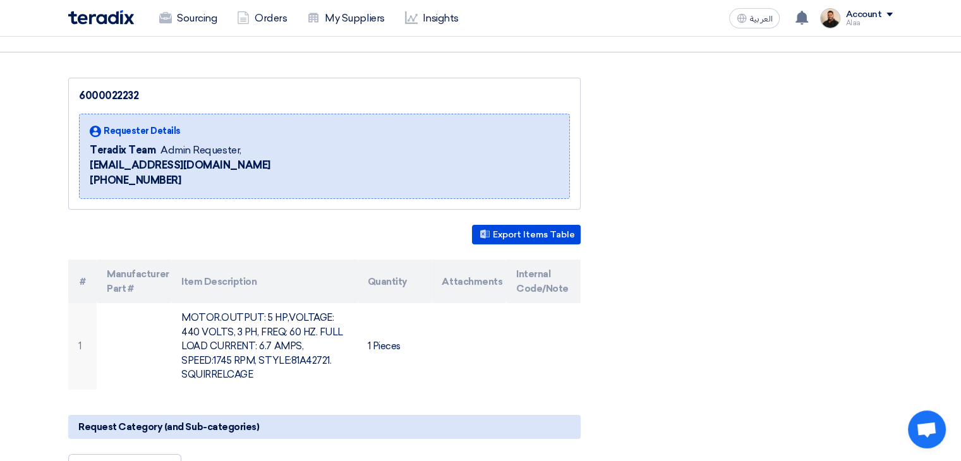
scroll to position [126, 0]
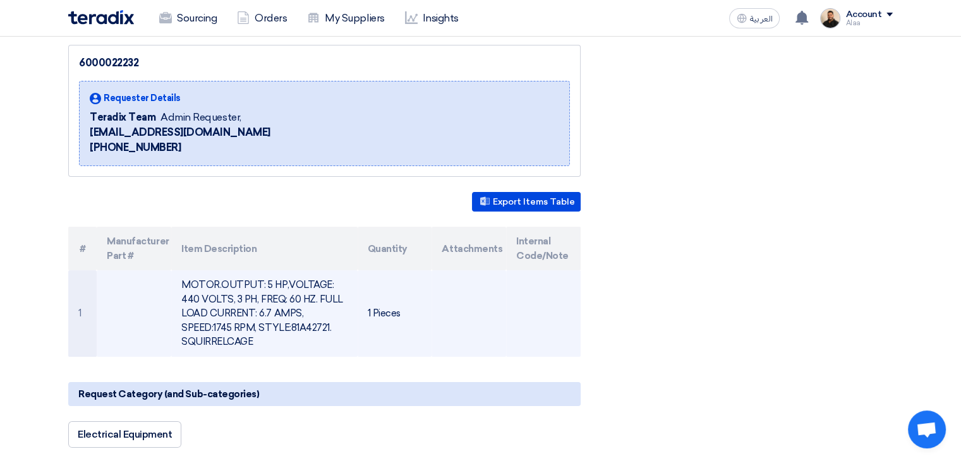
click at [238, 301] on td "MOTOR.OUTPUT: 5 HP,VOLTAGE: 440 VOLTS, 3 PH, FREQ: 60 HZ. FULL LOAD CURRENT: 6.…" at bounding box center [264, 313] width 186 height 87
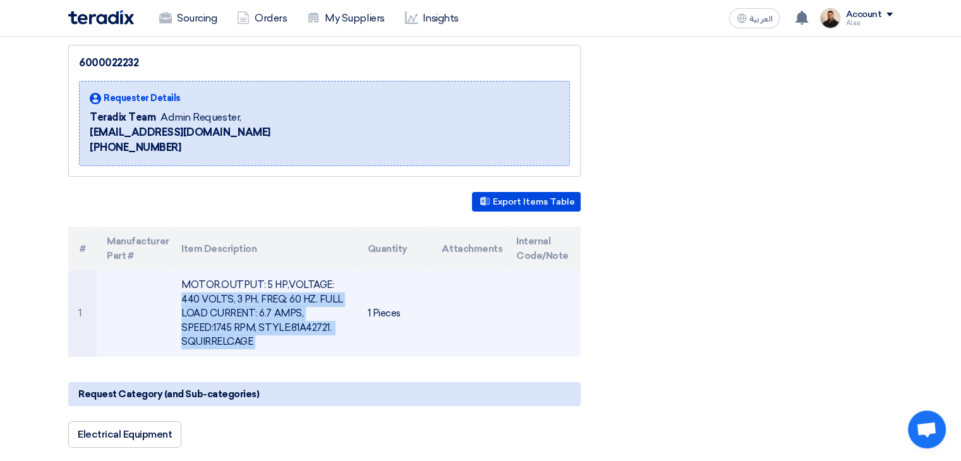
click at [238, 301] on td "MOTOR.OUTPUT: 5 HP,VOLTAGE: 440 VOLTS, 3 PH, FREQ: 60 HZ. FULL LOAD CURRENT: 6.…" at bounding box center [264, 313] width 186 height 87
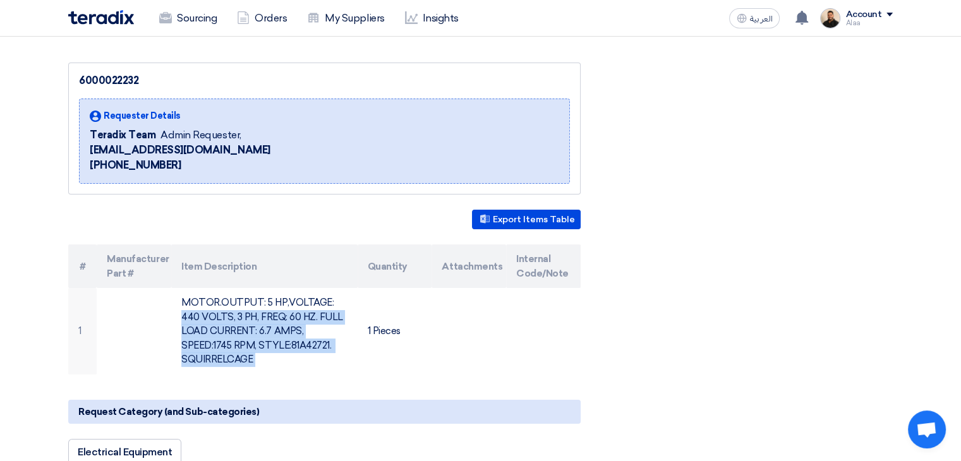
scroll to position [0, 0]
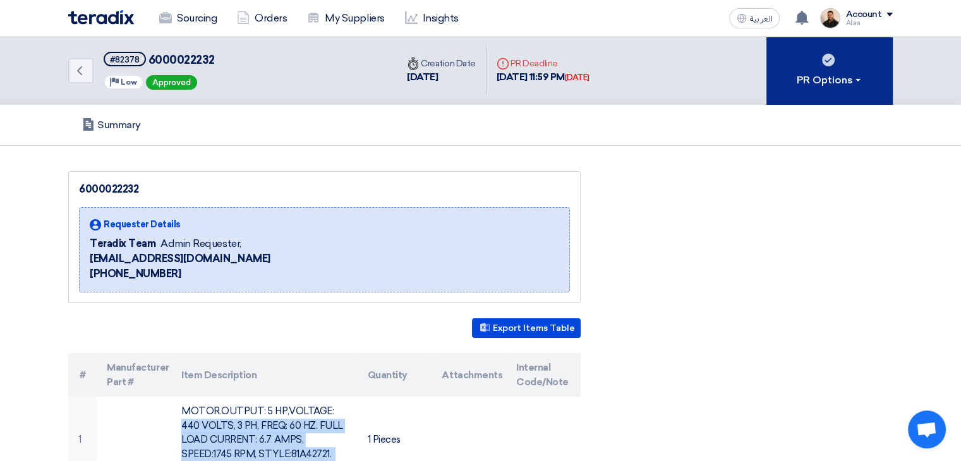
click at [820, 75] on div "PR Options" at bounding box center [830, 80] width 66 height 15
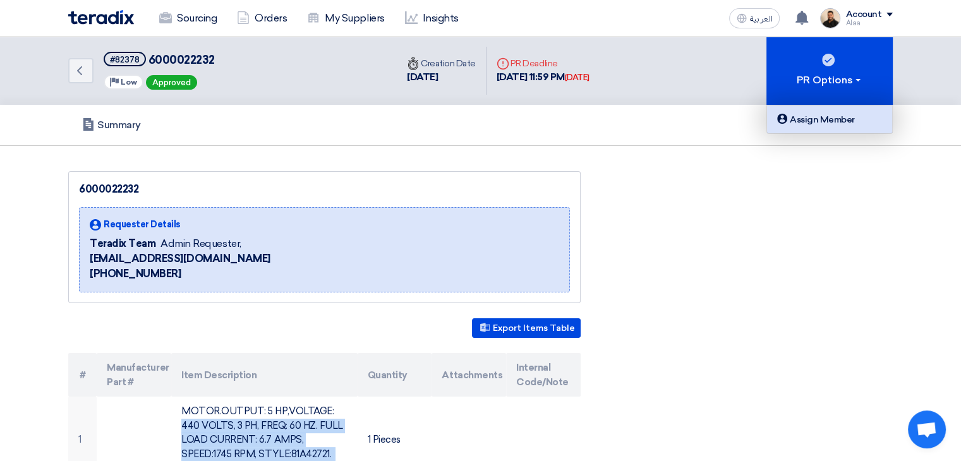
click at [813, 128] on link "Assign Member" at bounding box center [829, 120] width 125 height 28
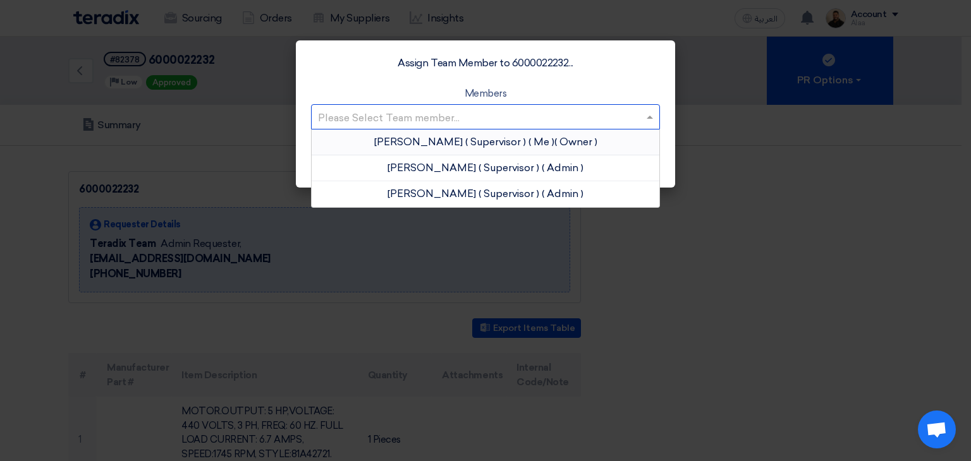
click at [520, 119] on input "text" at bounding box center [479, 117] width 322 height 21
click at [536, 142] on div "[PERSON_NAME] ( Supervisor ) ( Me ) ( Owner )" at bounding box center [486, 143] width 348 height 26
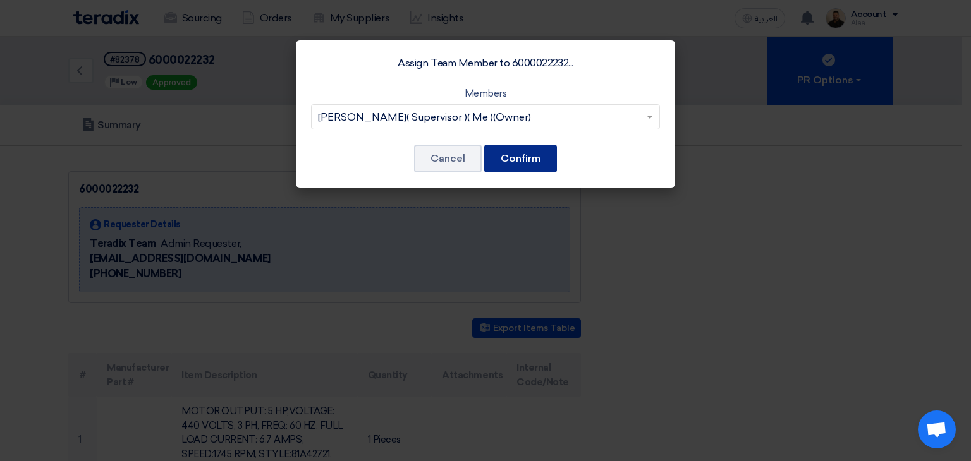
click at [536, 162] on button "Confirm" at bounding box center [520, 159] width 73 height 28
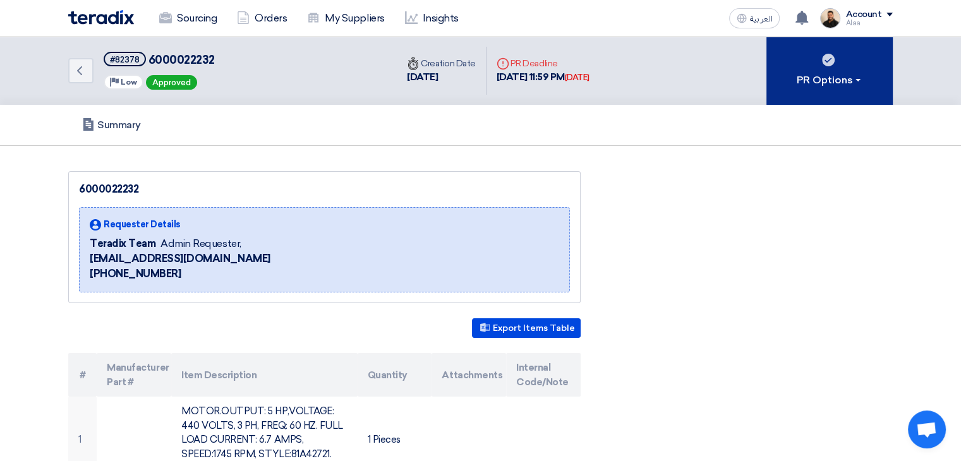
click at [824, 87] on div "PR Options" at bounding box center [830, 80] width 66 height 15
